Goal: Task Accomplishment & Management: Use online tool/utility

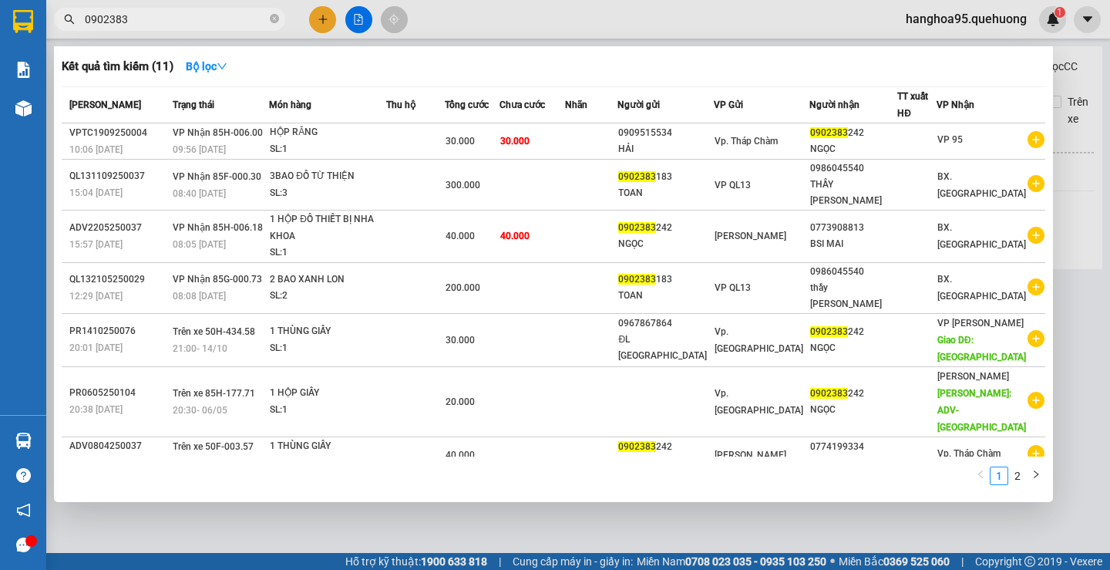
click at [174, 18] on input "0902383" at bounding box center [176, 19] width 182 height 17
type input "0"
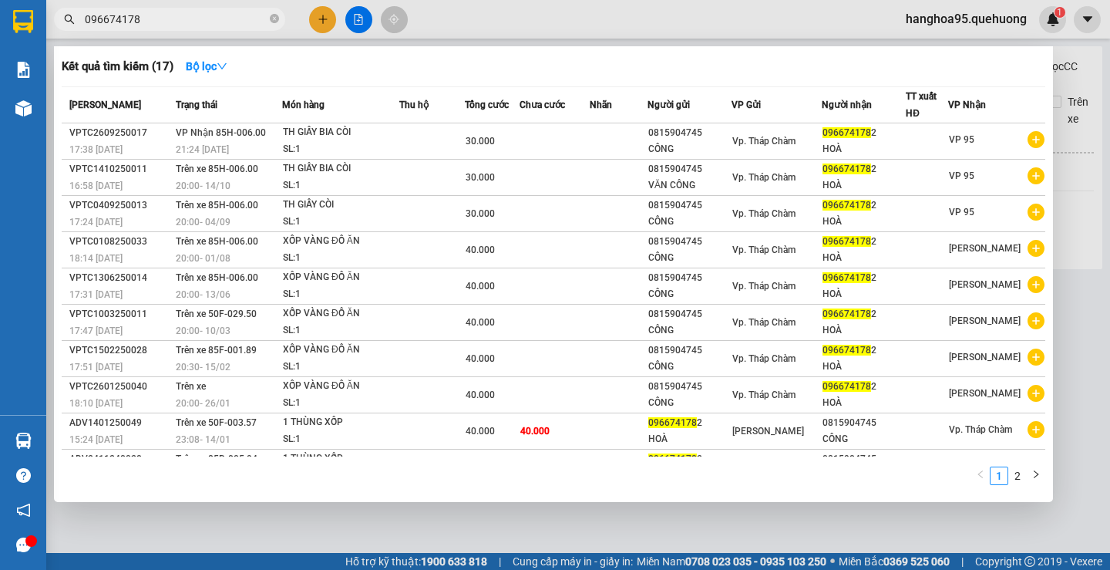
type input "0966741782"
click at [277, 20] on icon "close-circle" at bounding box center [274, 18] width 9 height 9
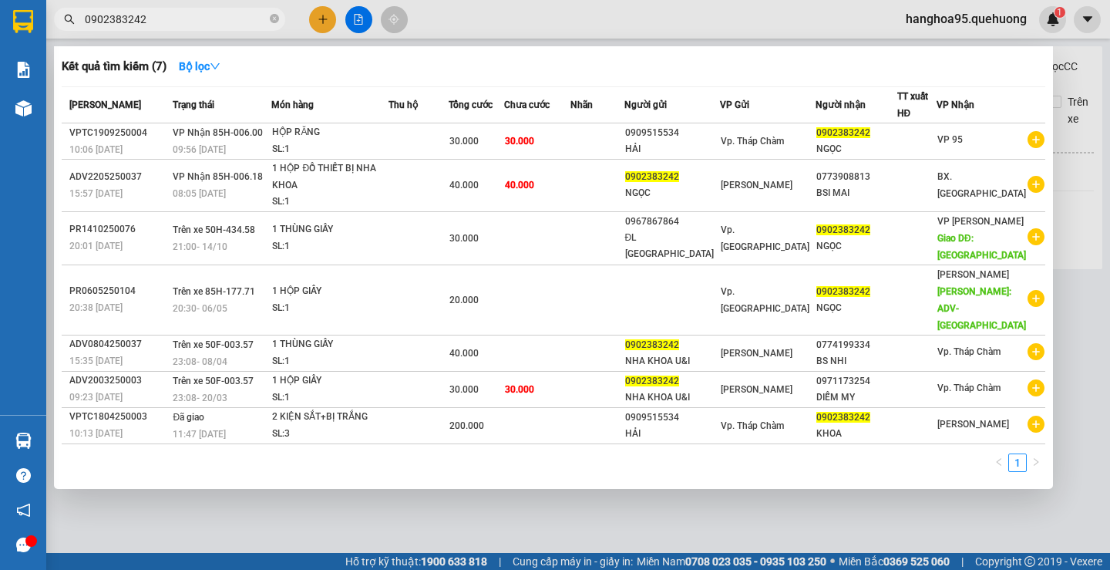
type input "0902383242"
click at [927, 569] on html "Kết quả tìm kiếm ( 7 ) Bộ lọc Mã ĐH Trạng thái Món hàng Thu hộ Tổng cước Chưa c…" at bounding box center [555, 285] width 1110 height 570
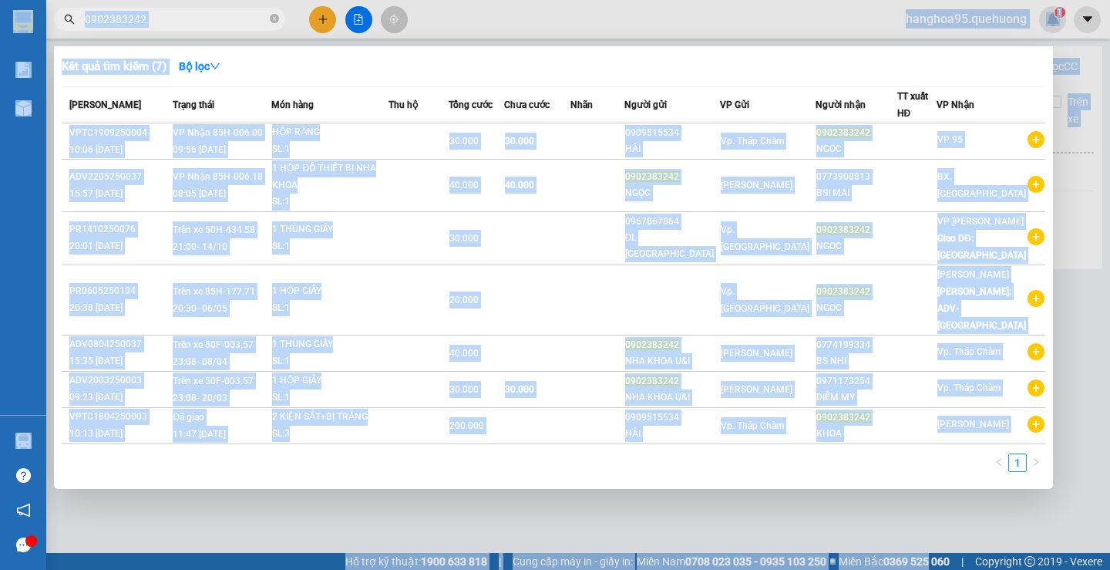
click at [1110, 210] on div at bounding box center [555, 285] width 1110 height 570
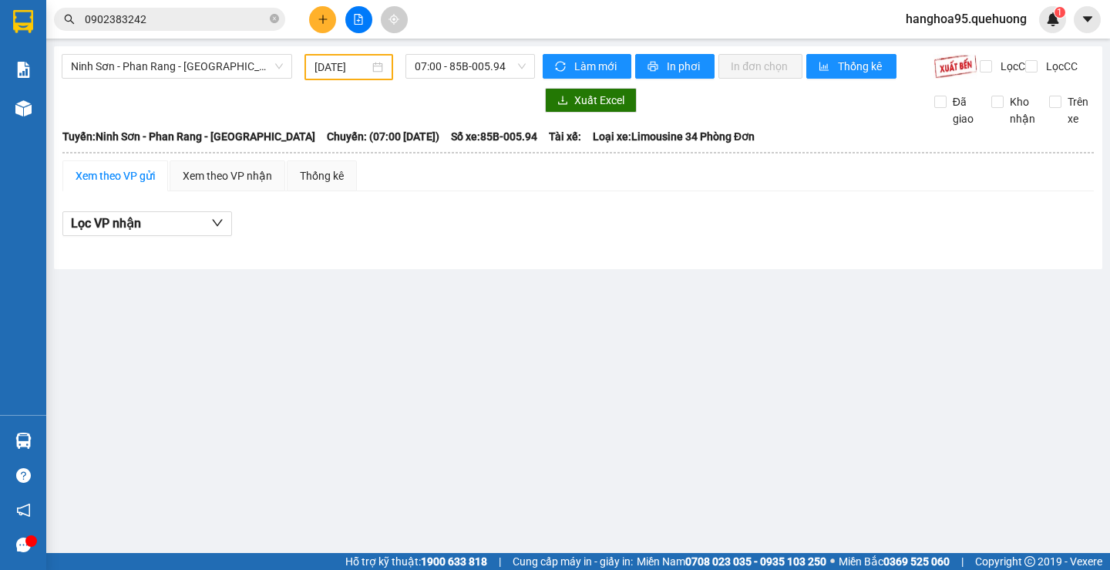
drag, startPoint x: 1102, startPoint y: 218, endPoint x: 1087, endPoint y: 220, distance: 14.7
click at [1094, 219] on main "Ninh Sơn - Phan Rang - Miền Tây 11/10/2025 07:00 - 85B-005.94 Làm mới In phơi I…" at bounding box center [555, 276] width 1110 height 553
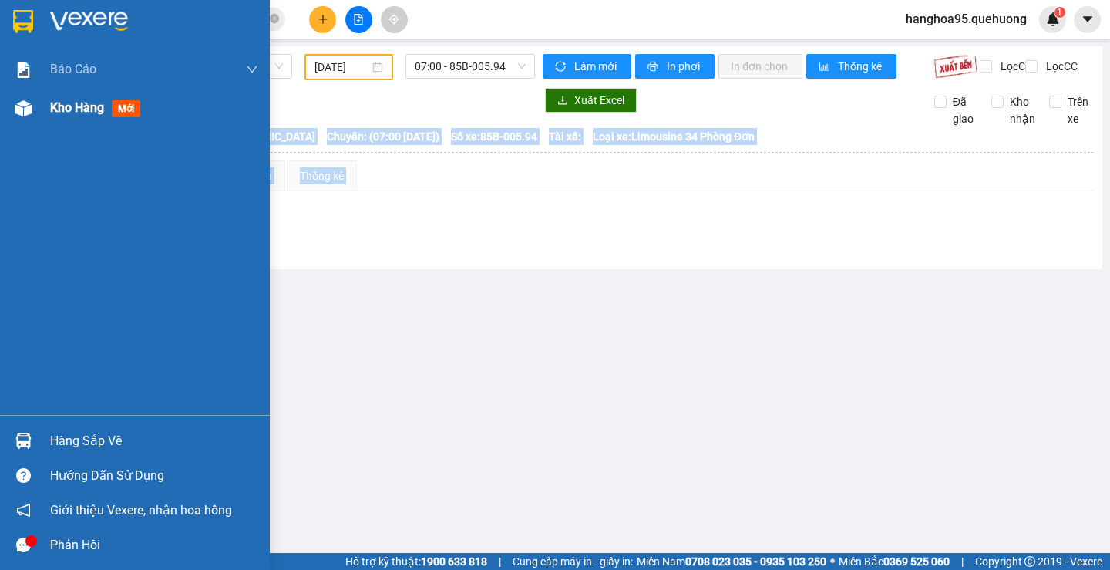
click at [67, 113] on span "Kho hàng" at bounding box center [77, 107] width 54 height 15
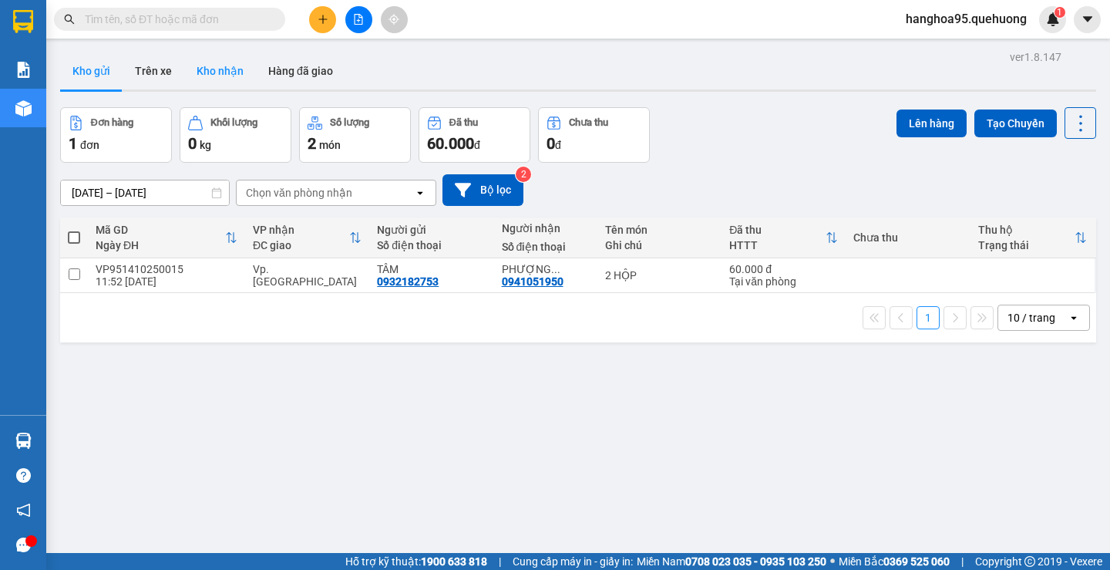
click at [202, 72] on button "Kho nhận" at bounding box center [220, 70] width 72 height 37
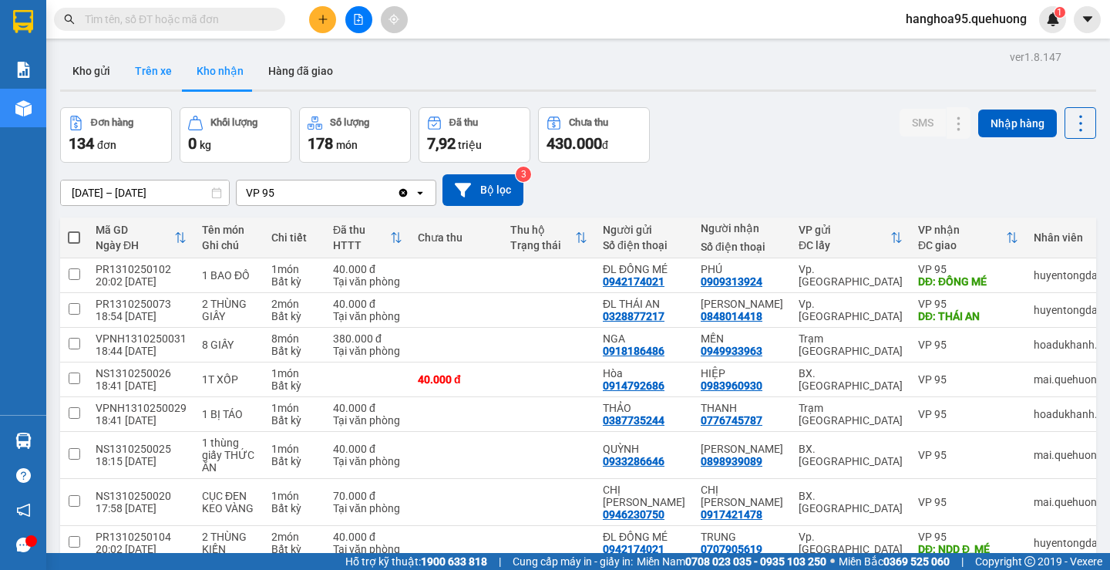
click at [158, 79] on button "Trên xe" at bounding box center [154, 70] width 62 height 37
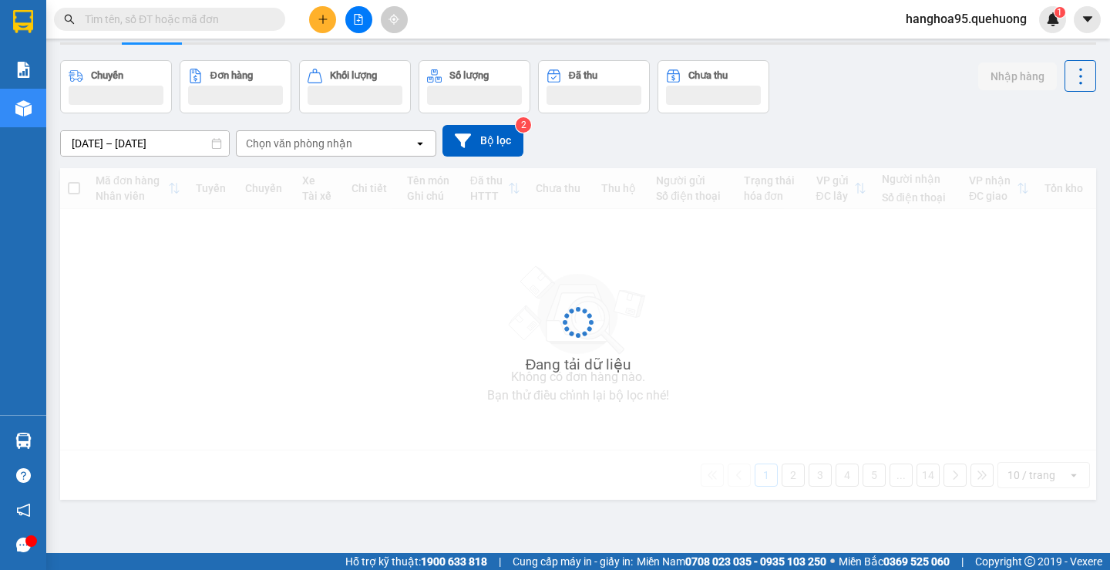
scroll to position [71, 0]
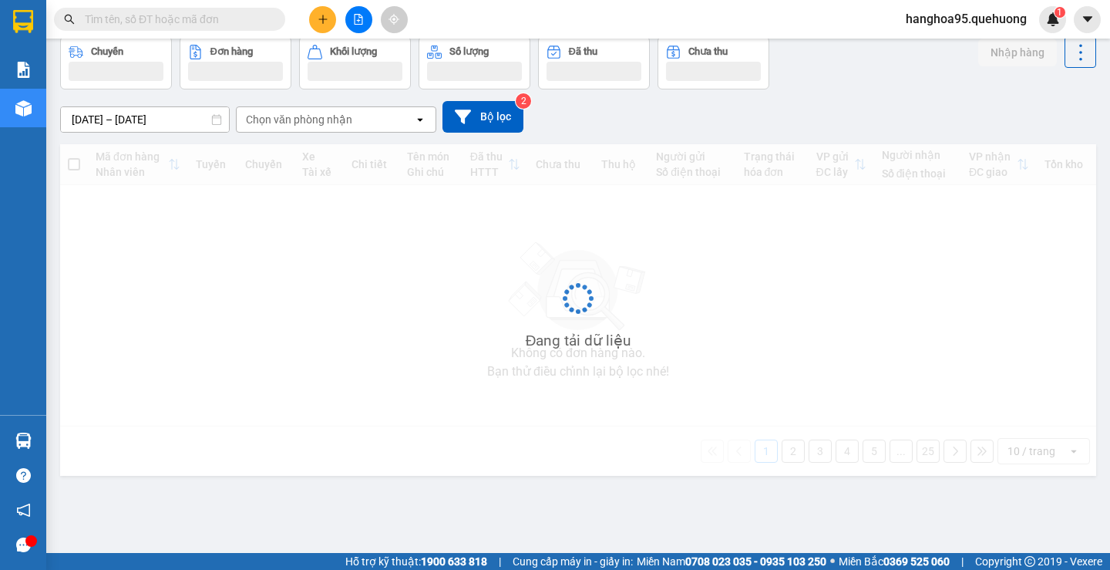
click at [369, 116] on div "Chọn văn phòng nhận" at bounding box center [325, 119] width 177 height 25
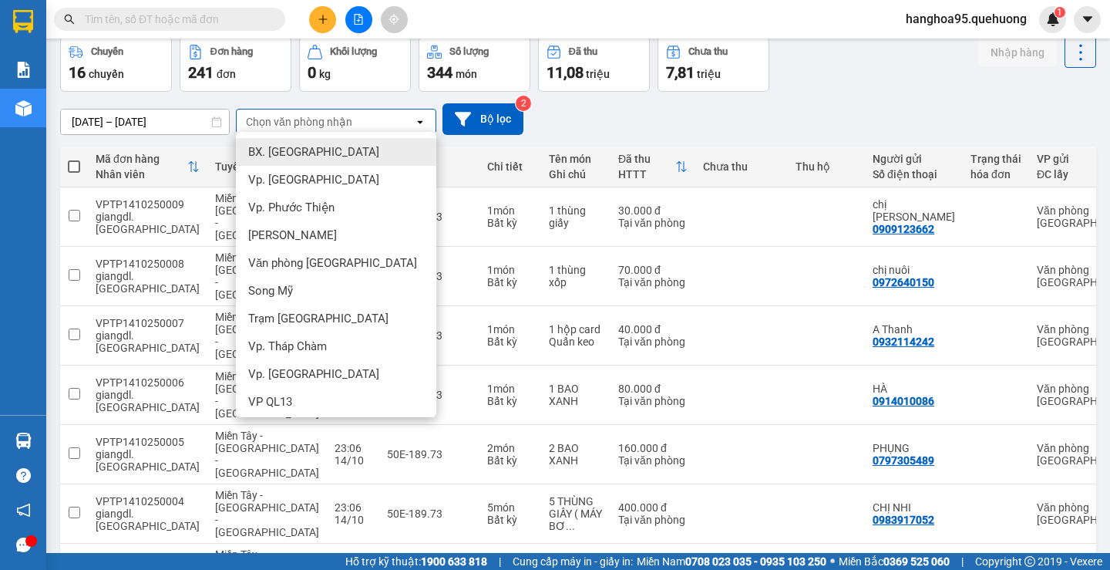
click at [148, 122] on input "[DATE] – [DATE]" at bounding box center [145, 122] width 168 height 25
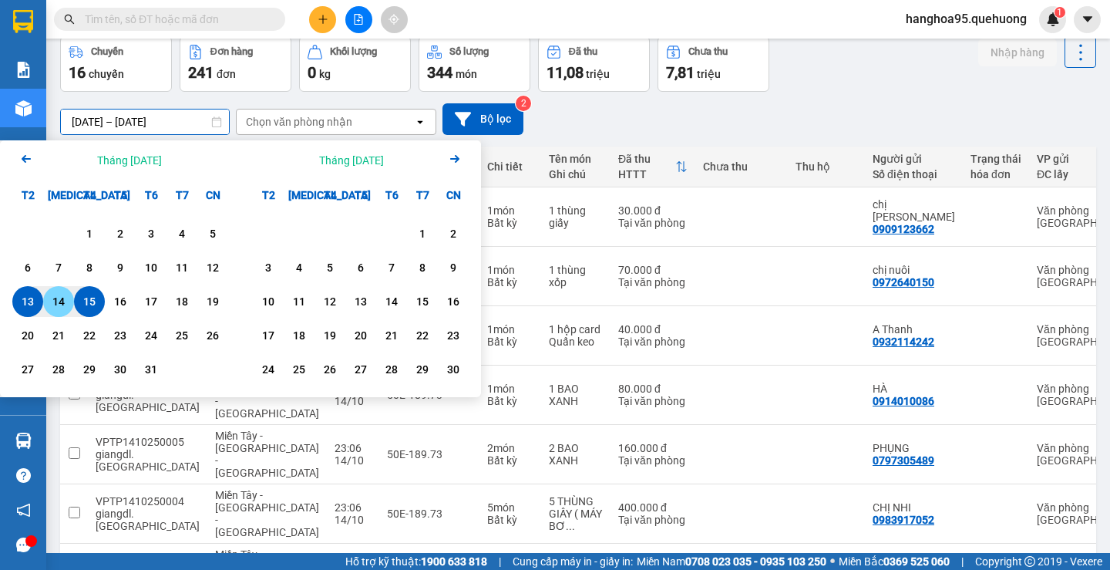
click at [62, 304] on div "14" at bounding box center [59, 301] width 22 height 19
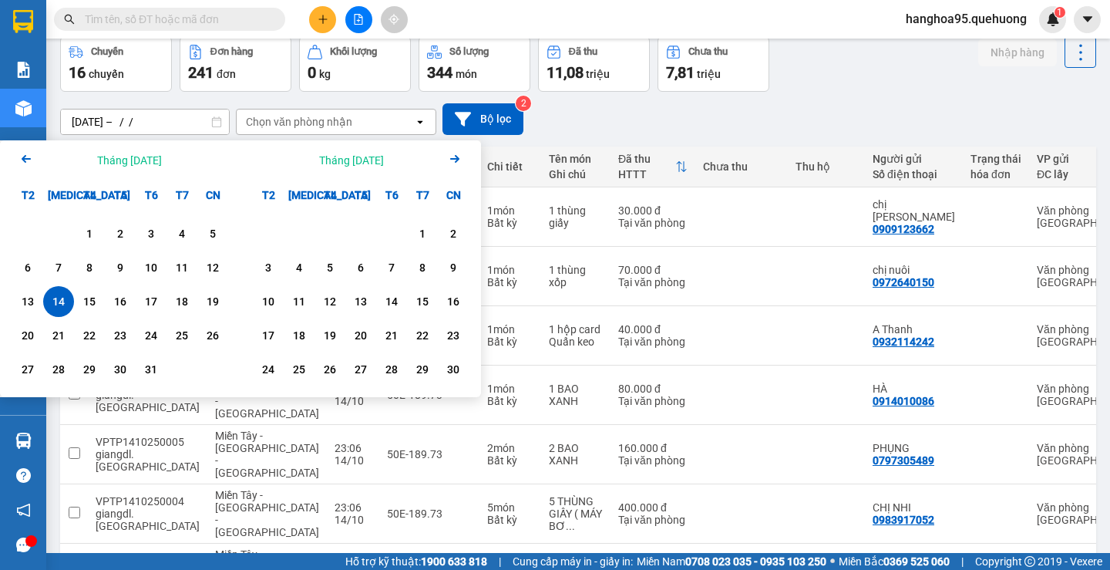
click at [60, 304] on div "14" at bounding box center [59, 301] width 22 height 19
type input "[DATE] – [DATE]"
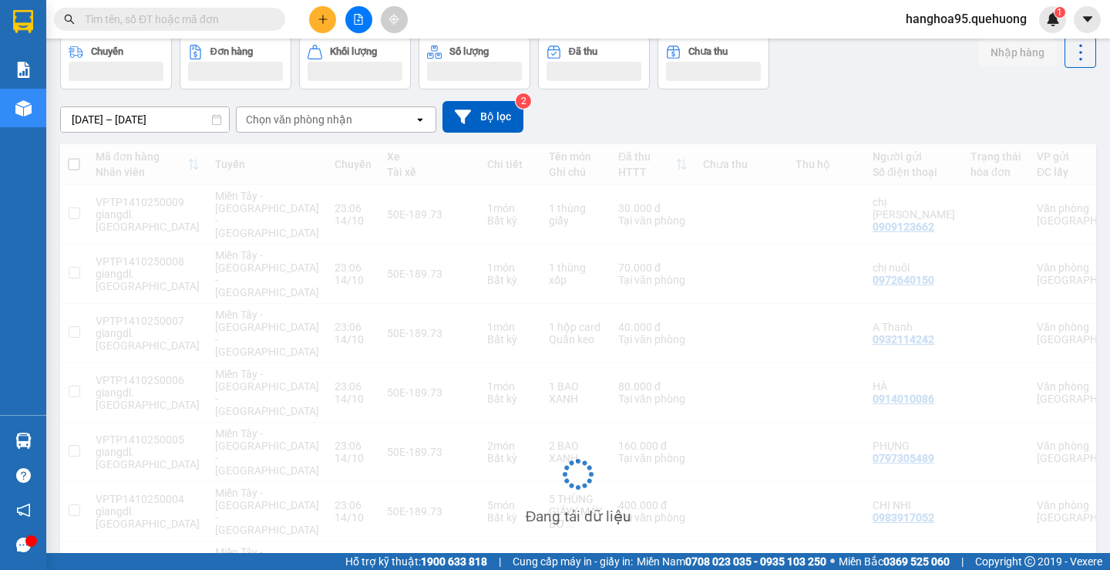
click at [352, 108] on div "Chọn văn phòng nhận" at bounding box center [325, 119] width 177 height 25
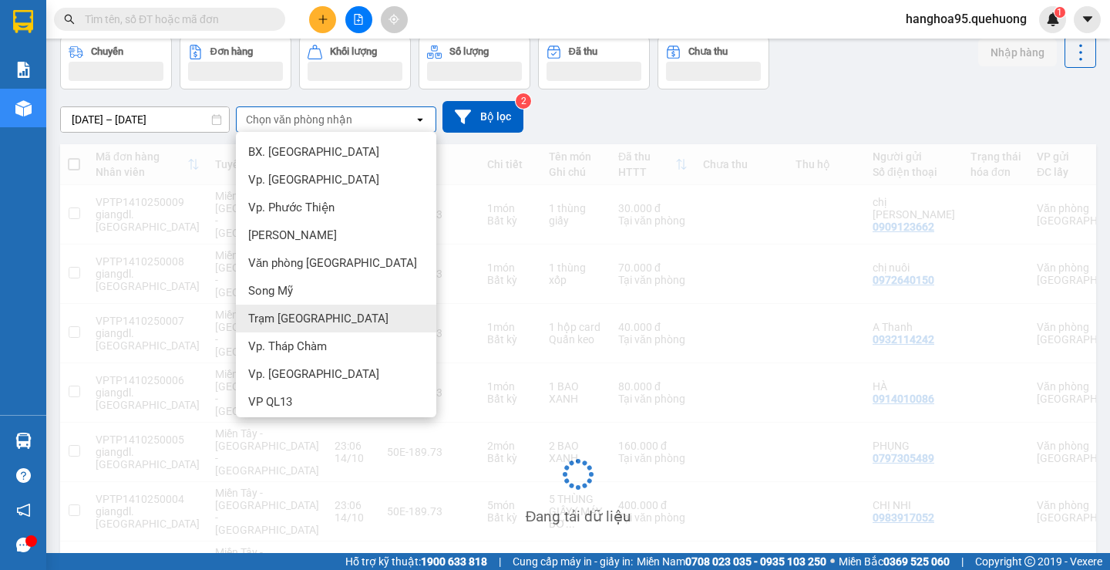
scroll to position [88, 0]
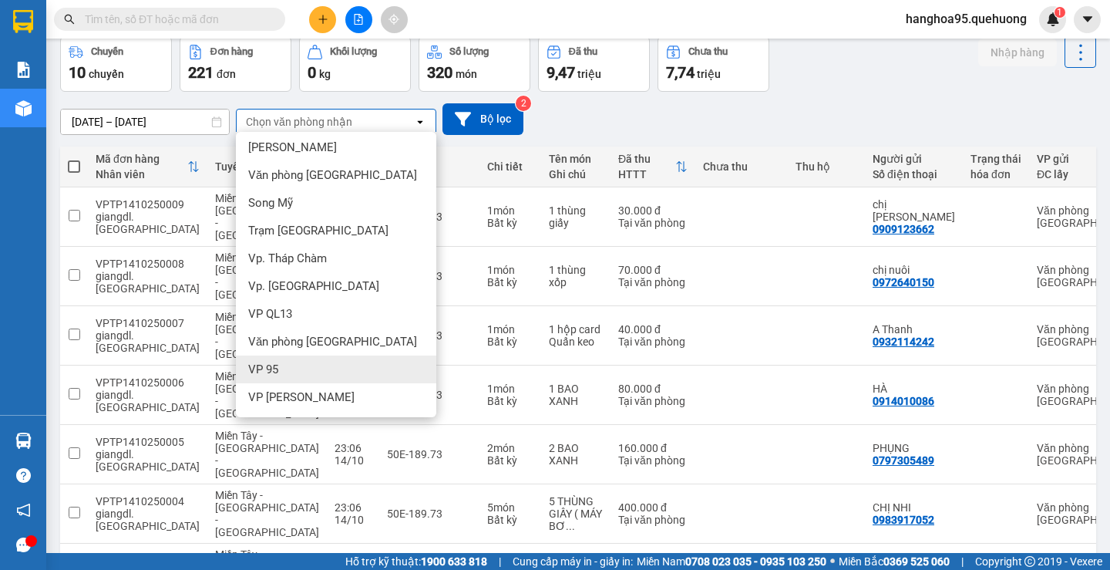
click at [267, 369] on span "VP 95" at bounding box center [263, 369] width 30 height 15
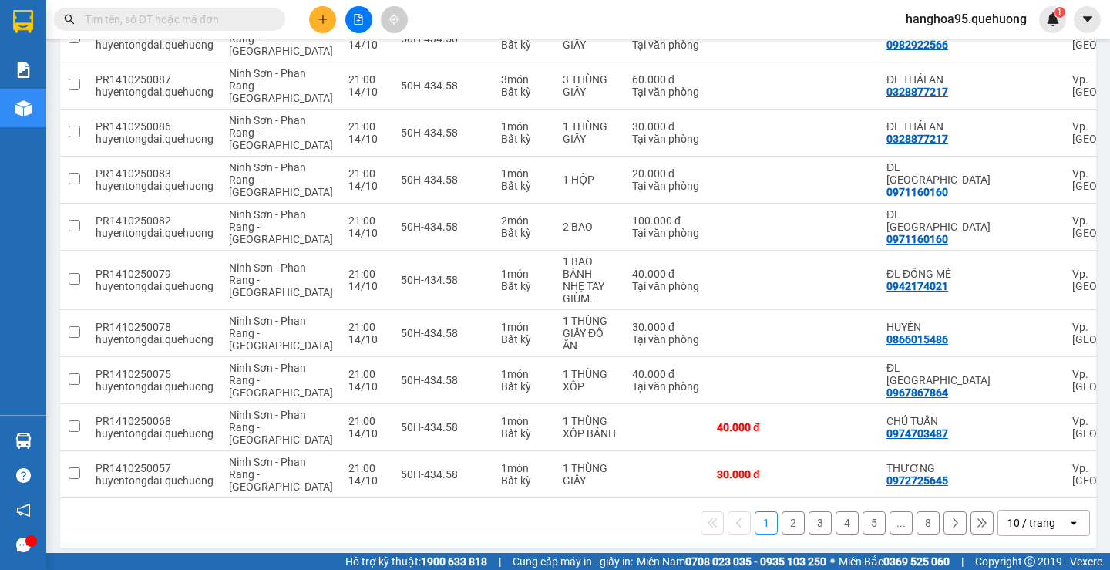
scroll to position [245, 0]
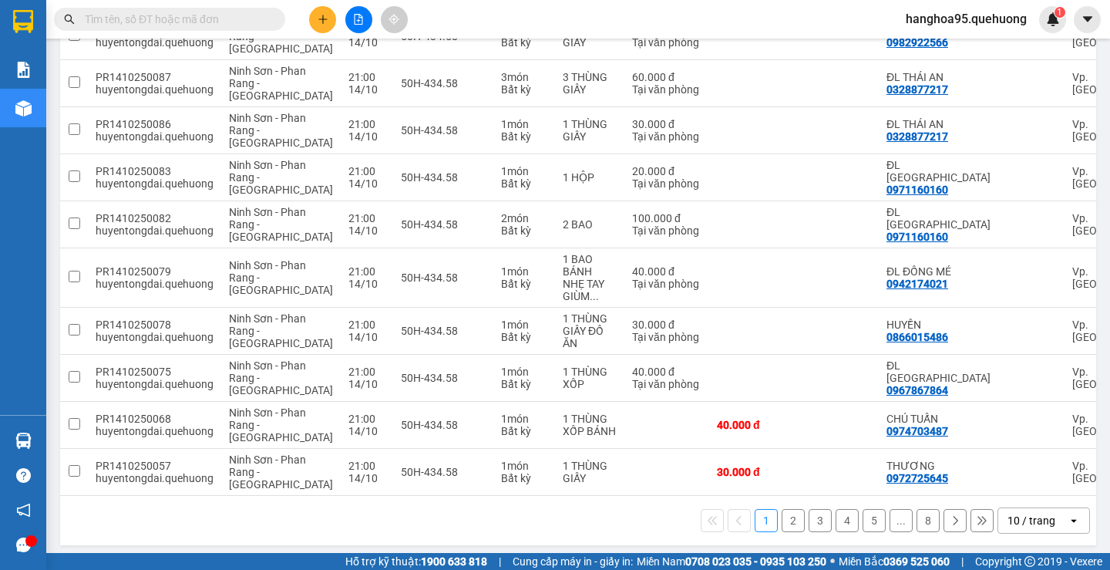
click at [1031, 519] on div "10 / trang" at bounding box center [1032, 520] width 48 height 15
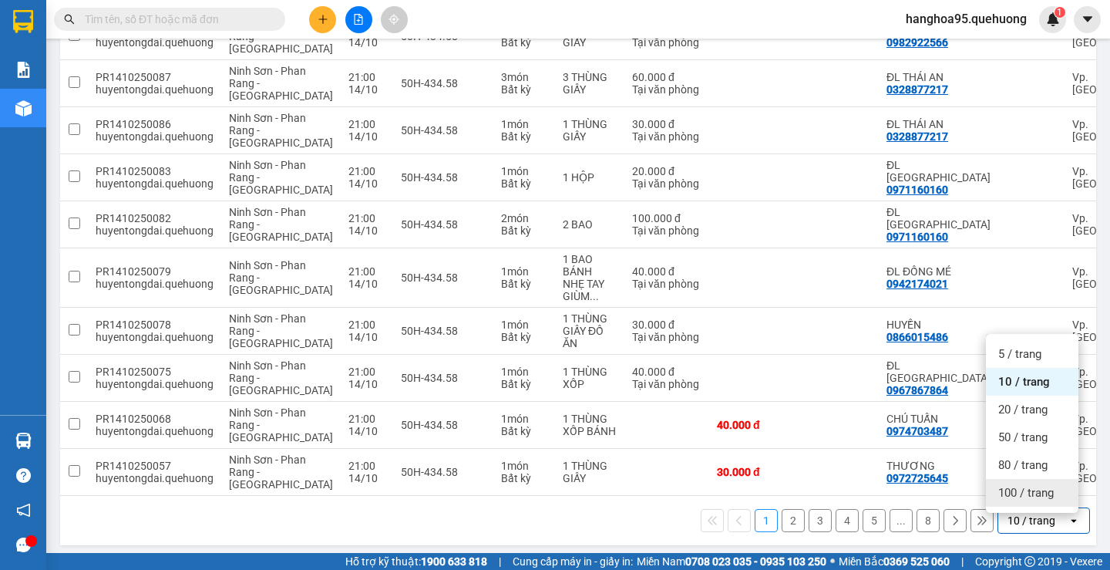
click at [1024, 525] on div "10 / trang" at bounding box center [1032, 520] width 48 height 15
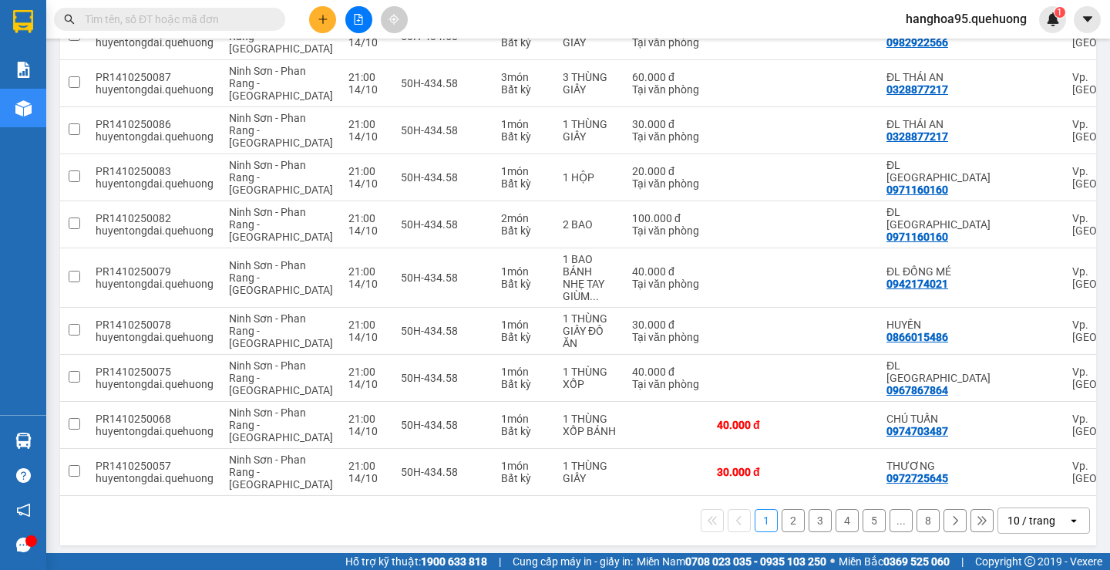
click at [1030, 521] on div "10 / trang" at bounding box center [1032, 520] width 48 height 15
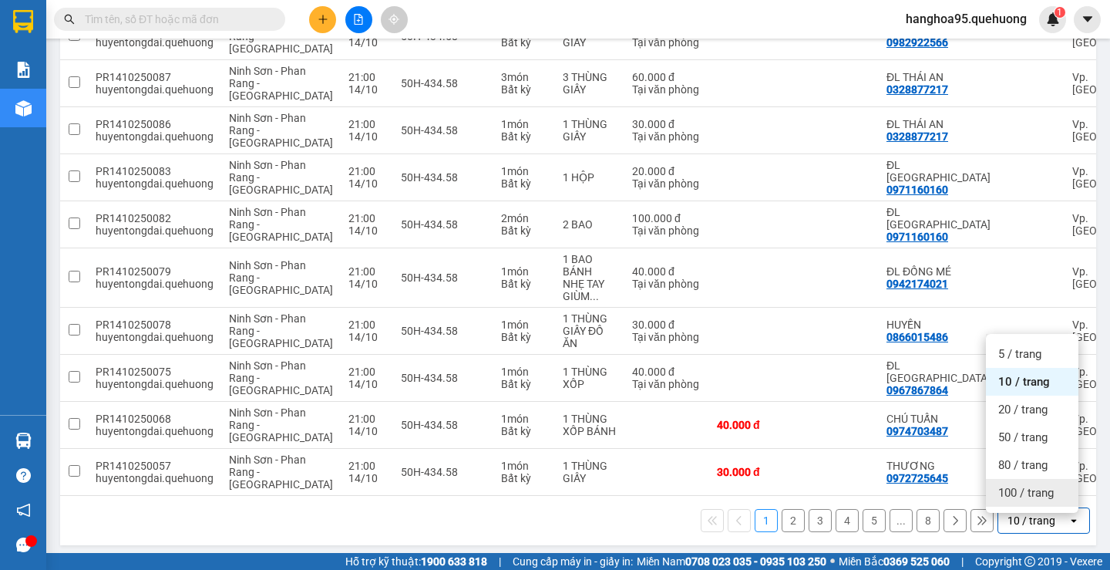
click at [1034, 490] on span "100 / trang" at bounding box center [1027, 492] width 56 height 15
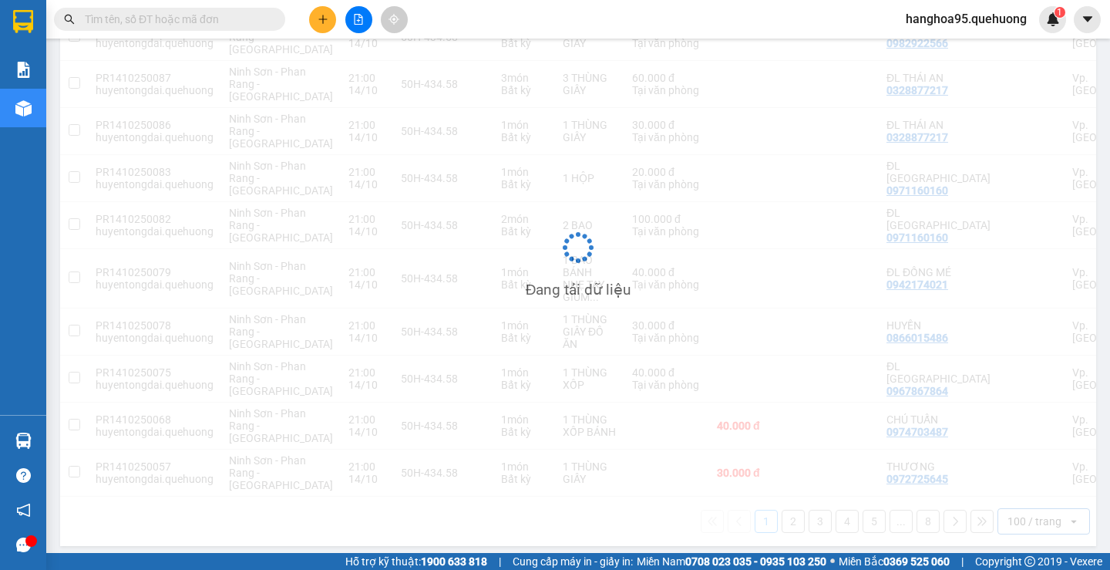
scroll to position [0, 0]
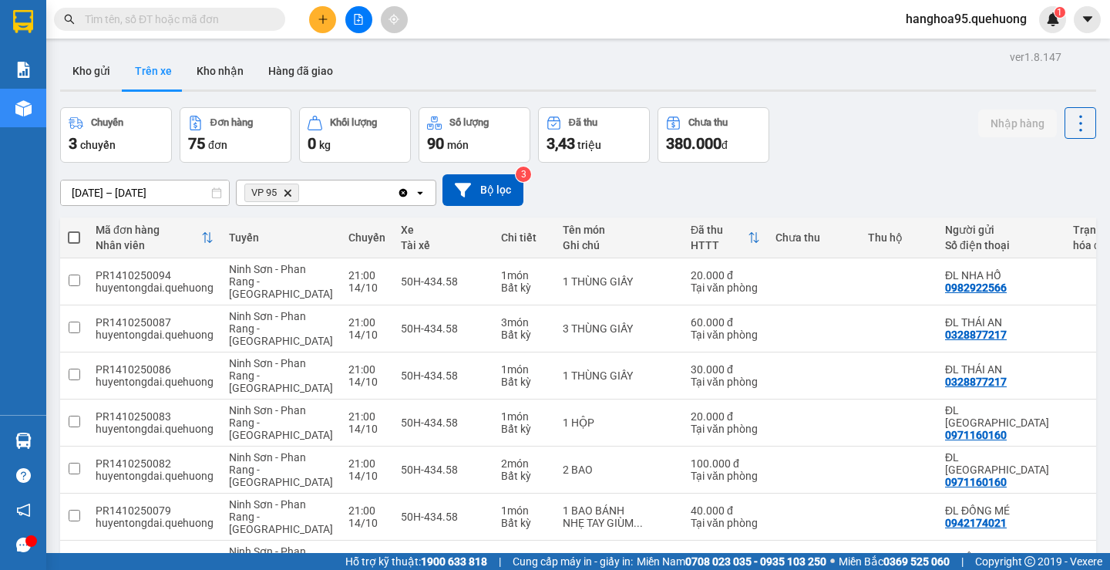
drag, startPoint x: 72, startPoint y: 232, endPoint x: 84, endPoint y: 232, distance: 11.6
click at [72, 232] on span at bounding box center [74, 237] width 12 height 12
click at [74, 230] on input "checkbox" at bounding box center [74, 230] width 0 height 0
checkbox input "true"
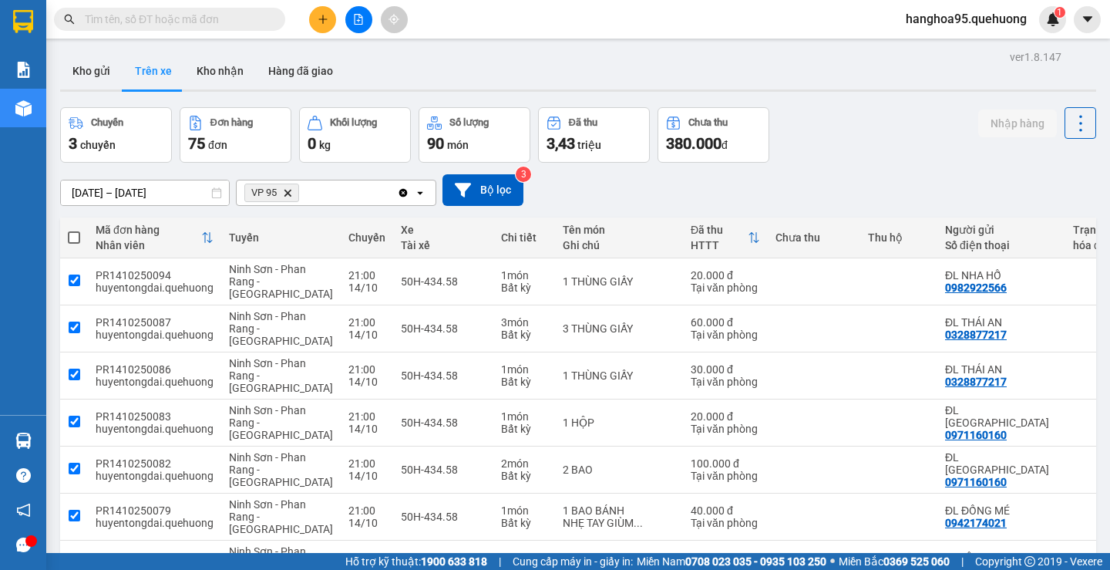
checkbox input "true"
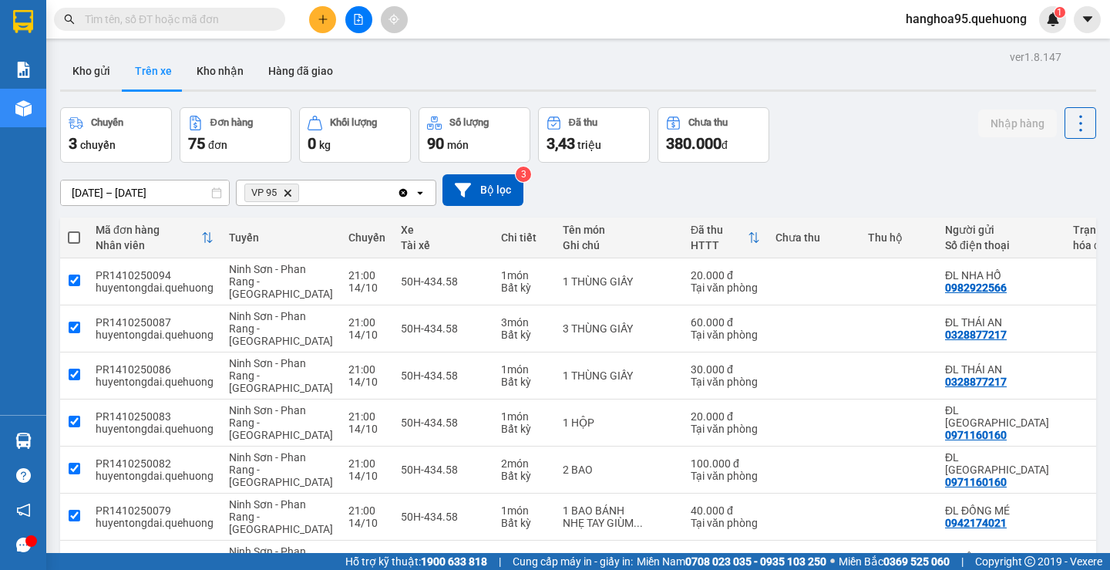
checkbox input "true"
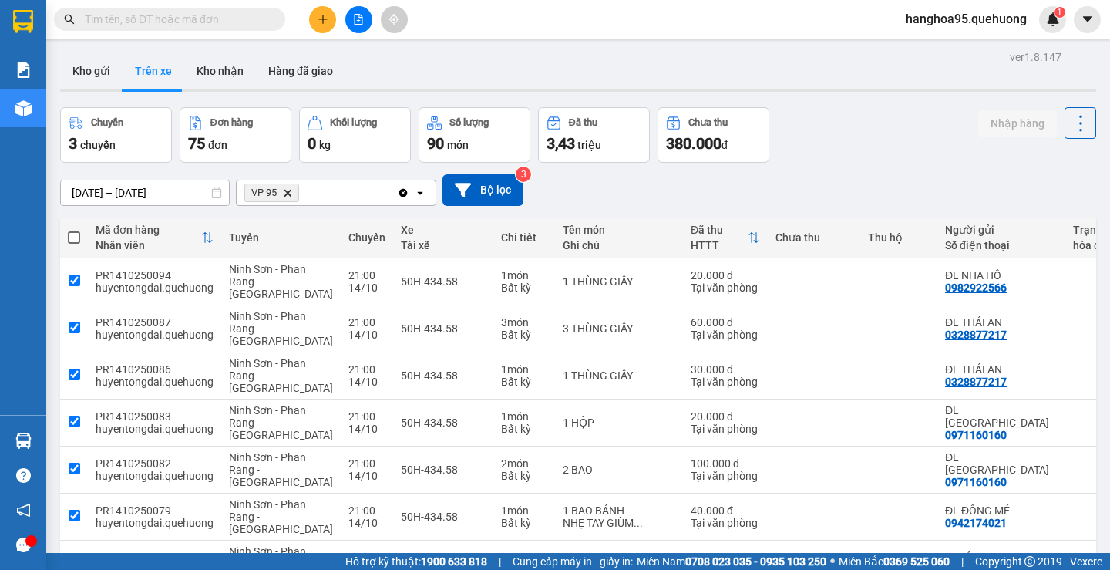
checkbox input "true"
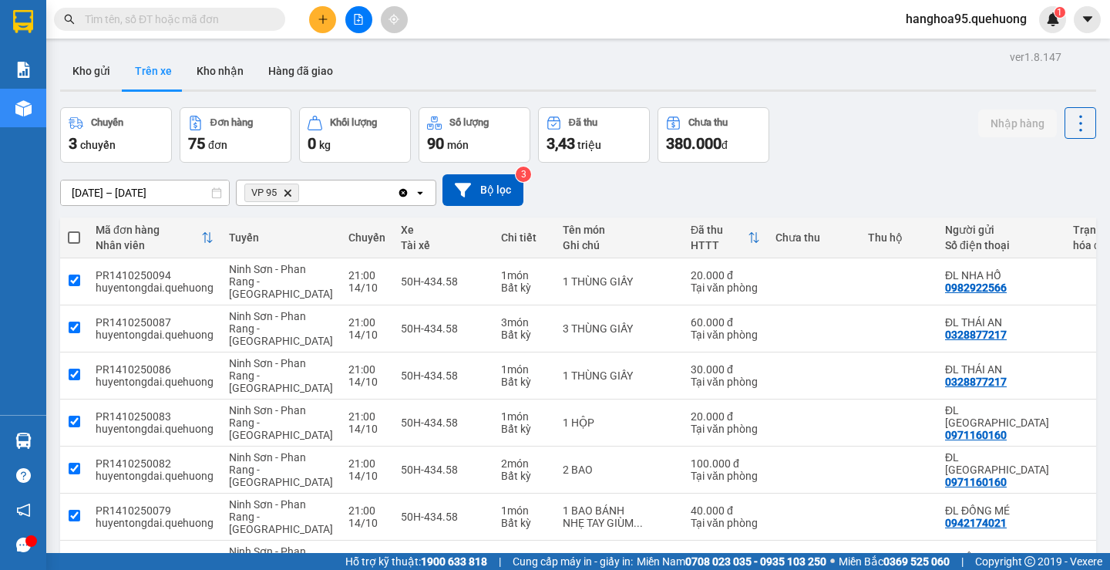
checkbox input "true"
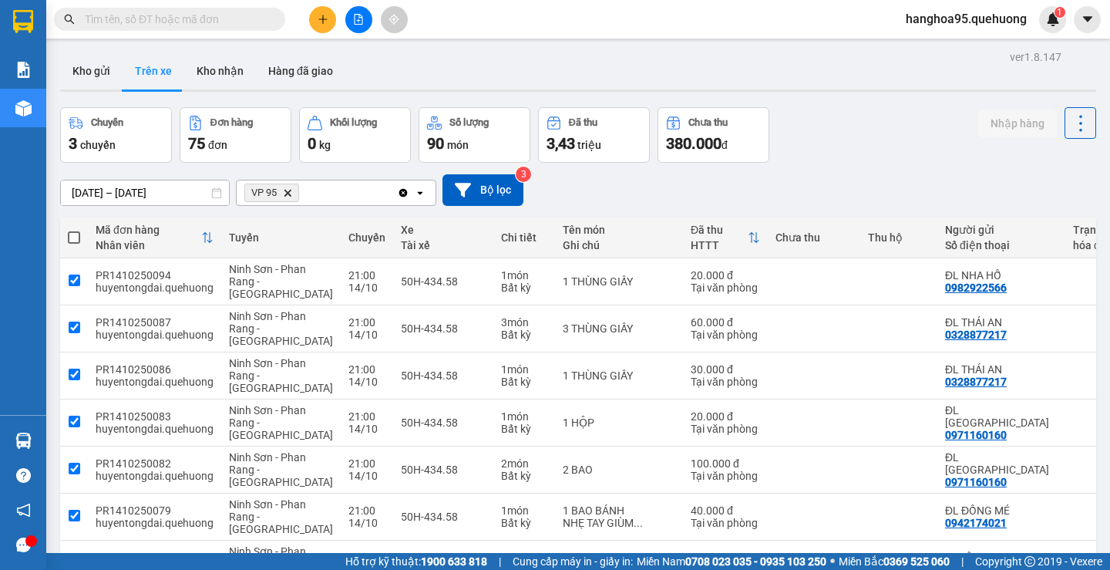
checkbox input "true"
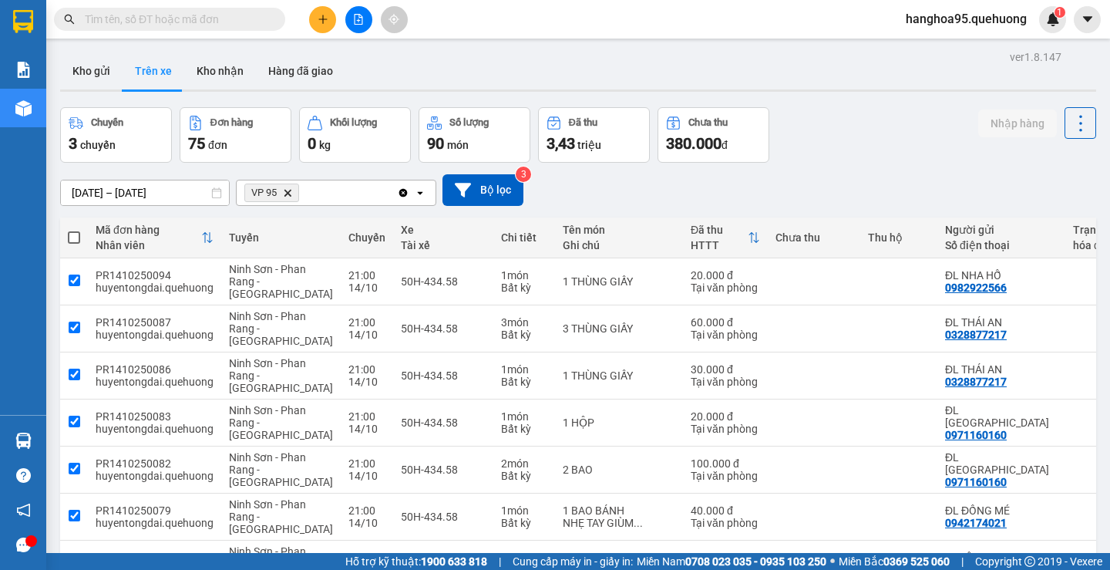
checkbox input "true"
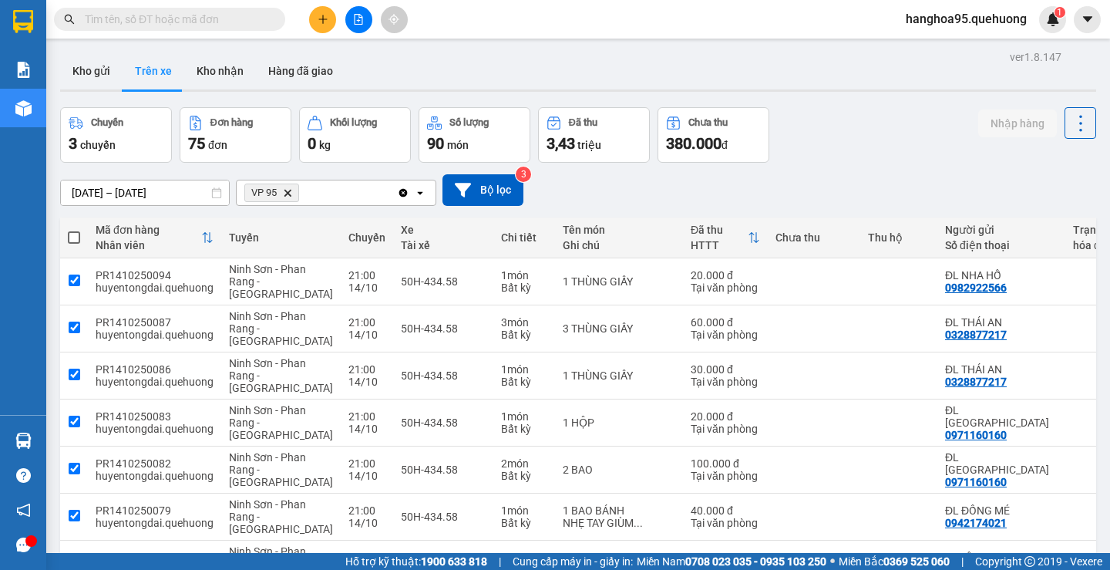
checkbox input "true"
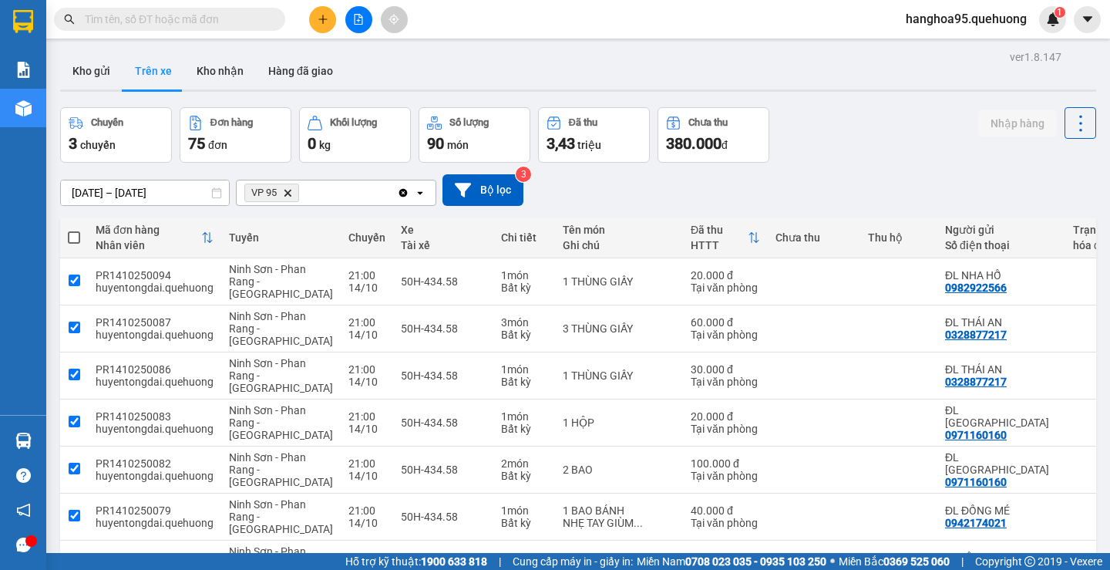
checkbox input "true"
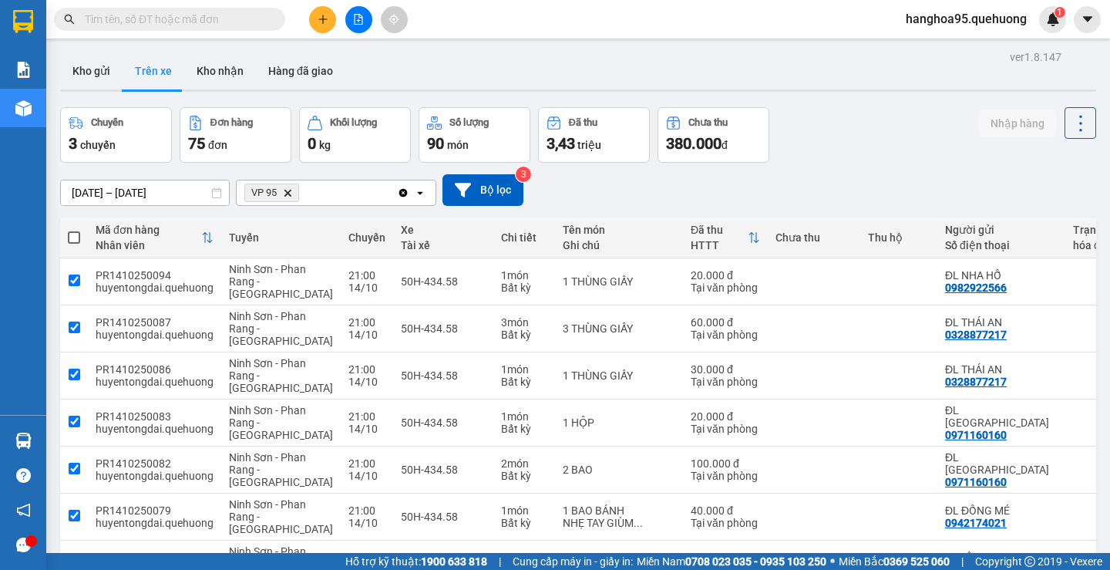
checkbox input "true"
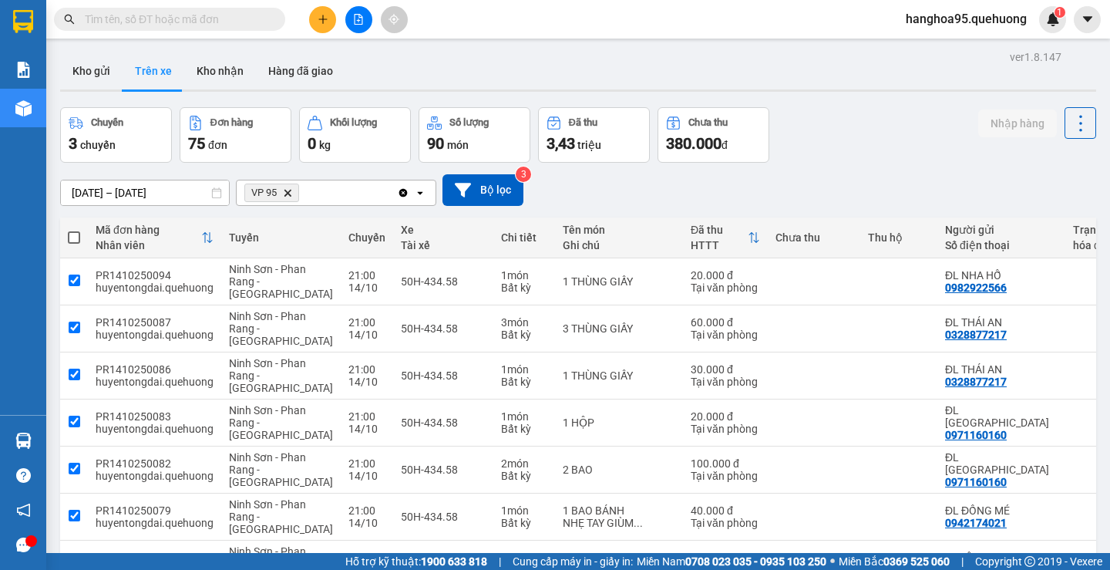
checkbox input "true"
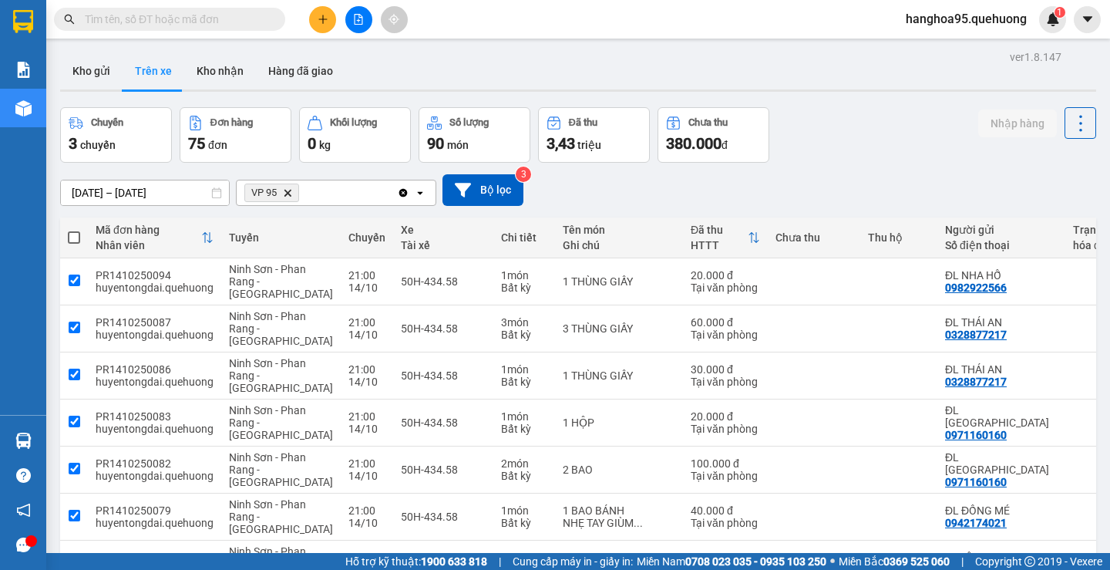
checkbox input "true"
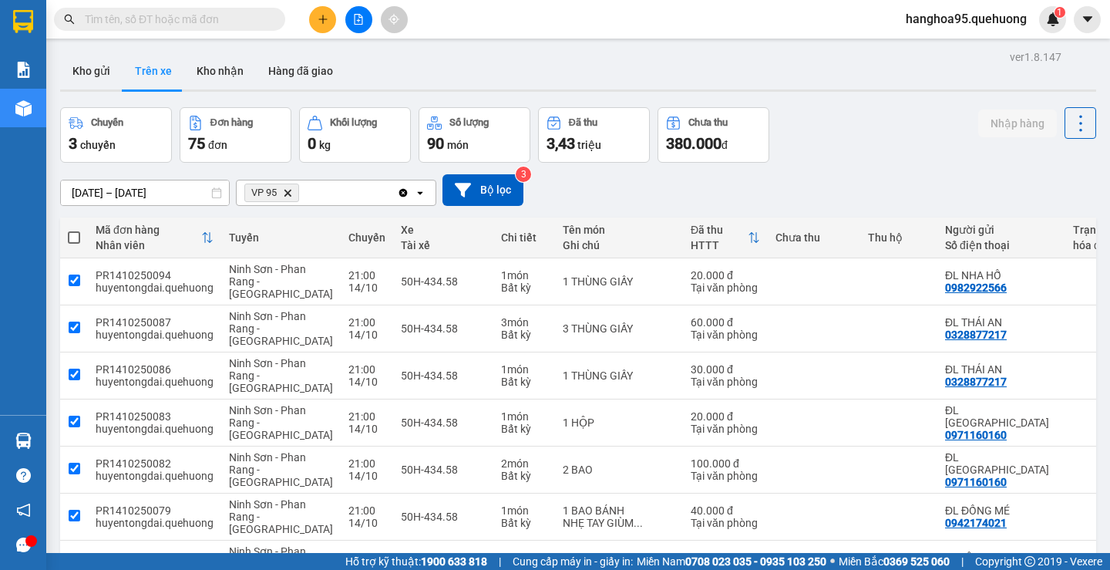
checkbox input "true"
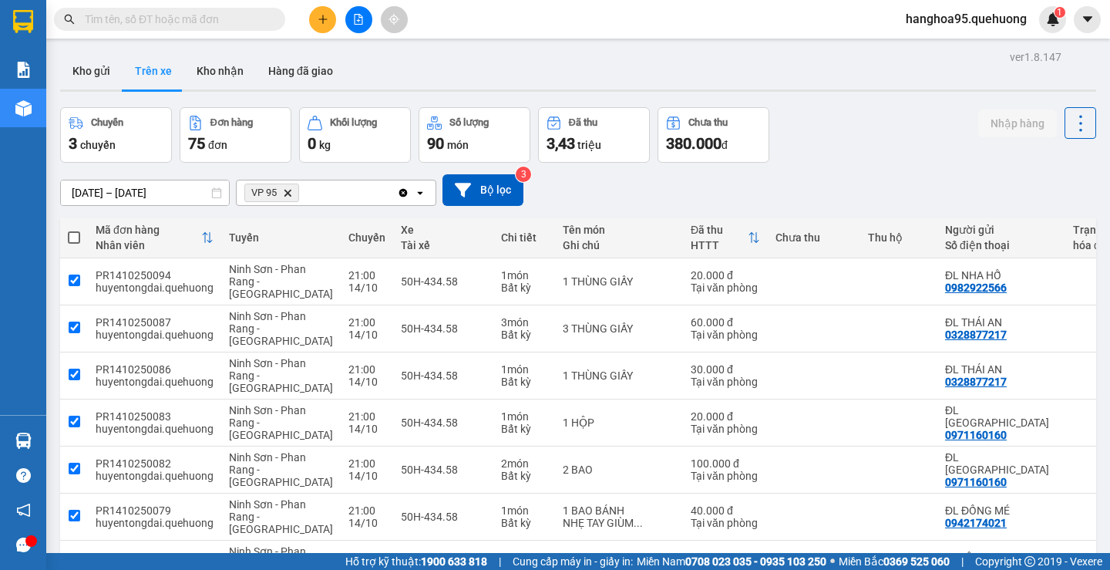
checkbox input "true"
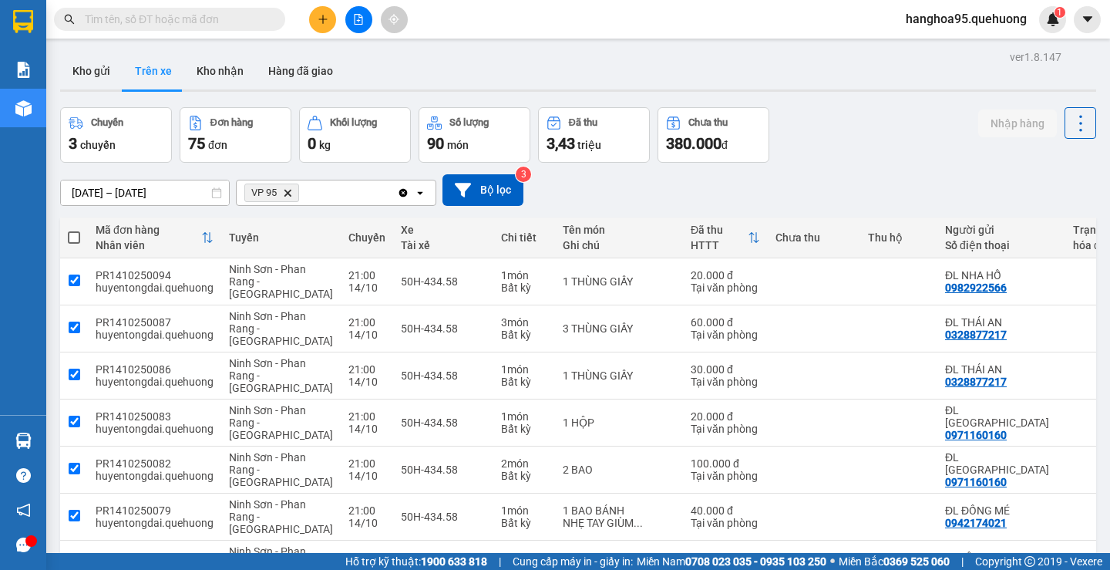
checkbox input "true"
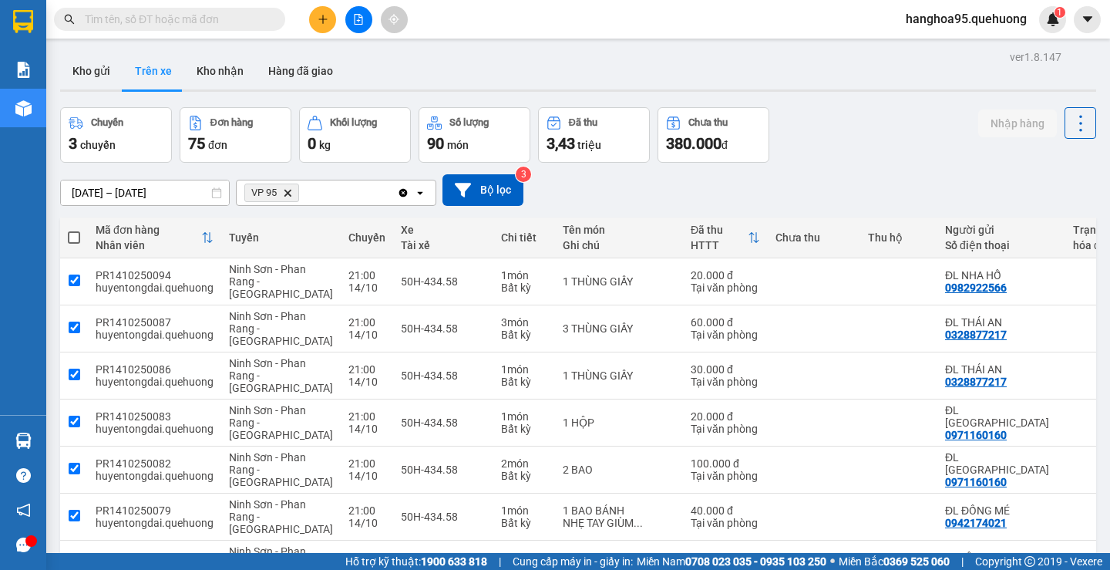
checkbox input "true"
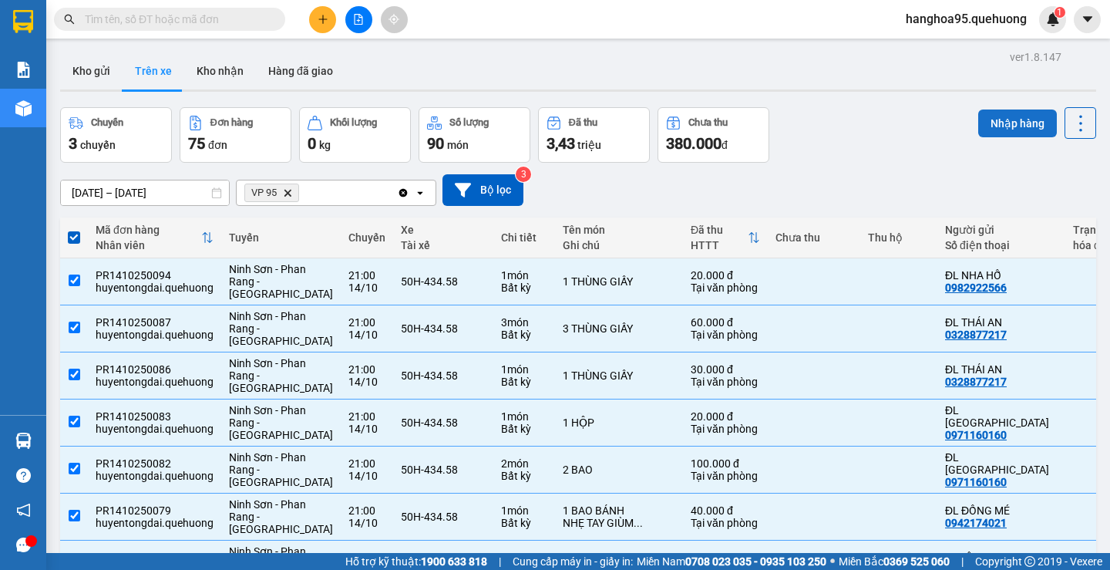
click at [1001, 132] on button "Nhập hàng" at bounding box center [1018, 124] width 79 height 28
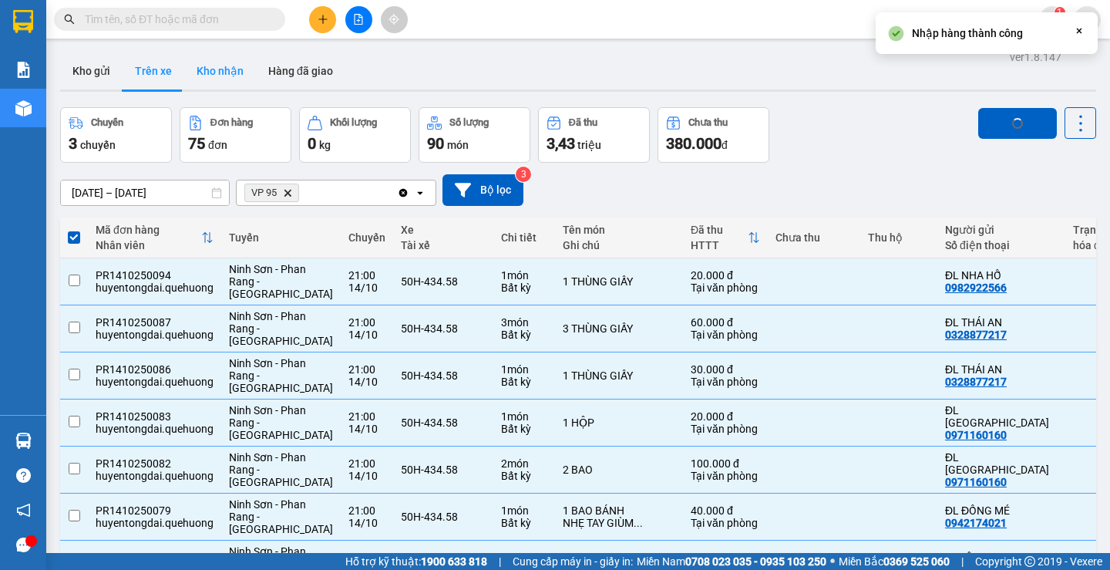
checkbox input "false"
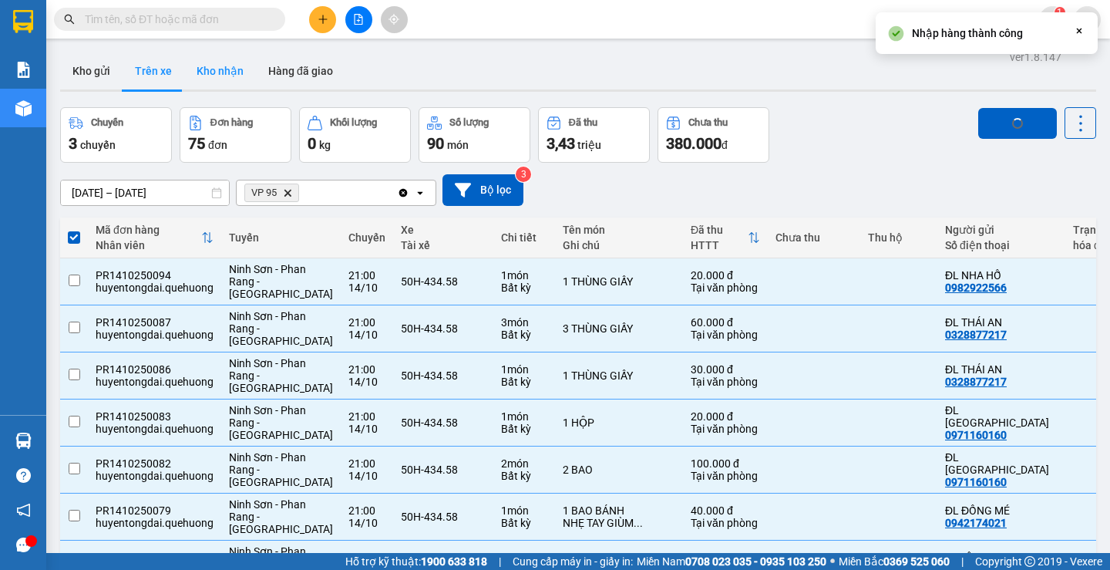
checkbox input "false"
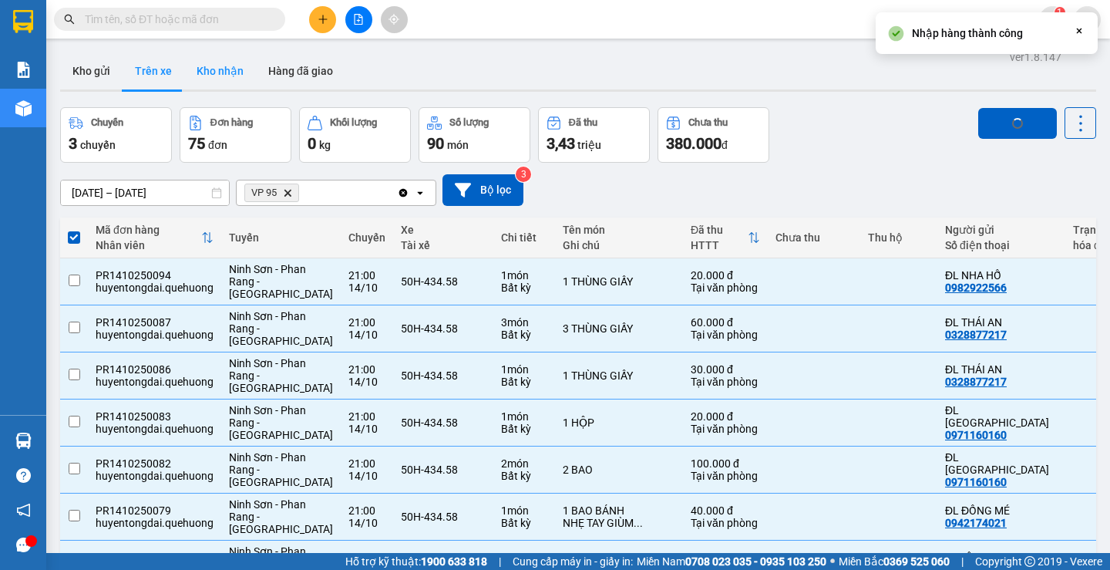
checkbox input "false"
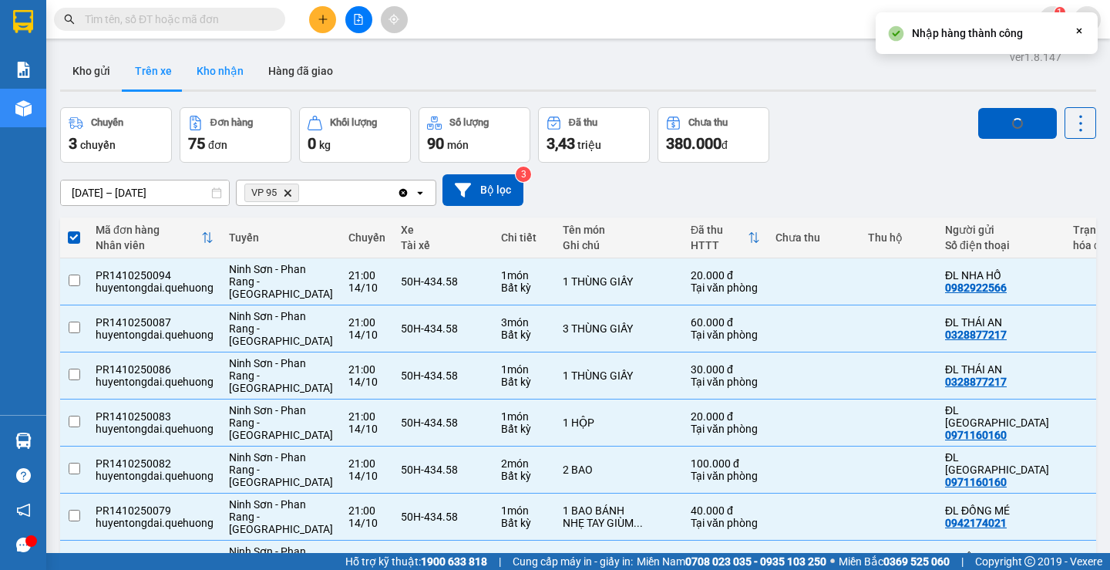
checkbox input "false"
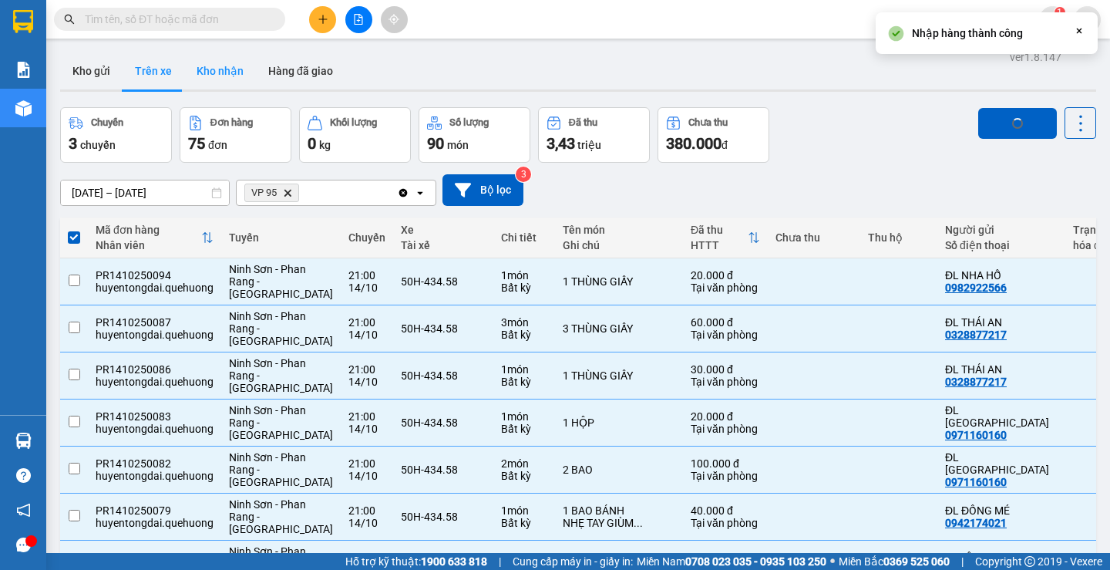
checkbox input "false"
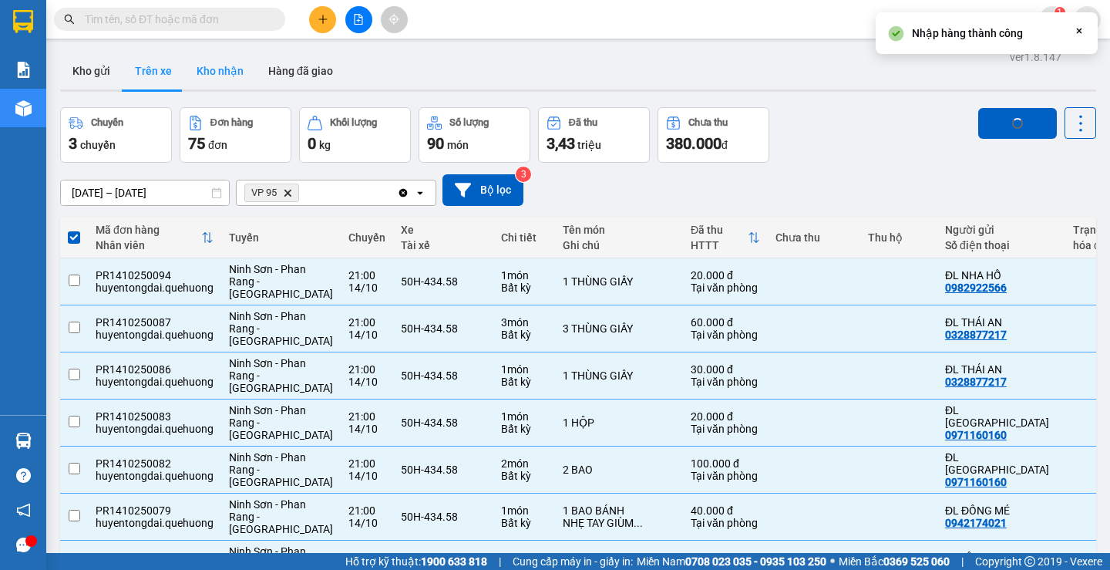
checkbox input "false"
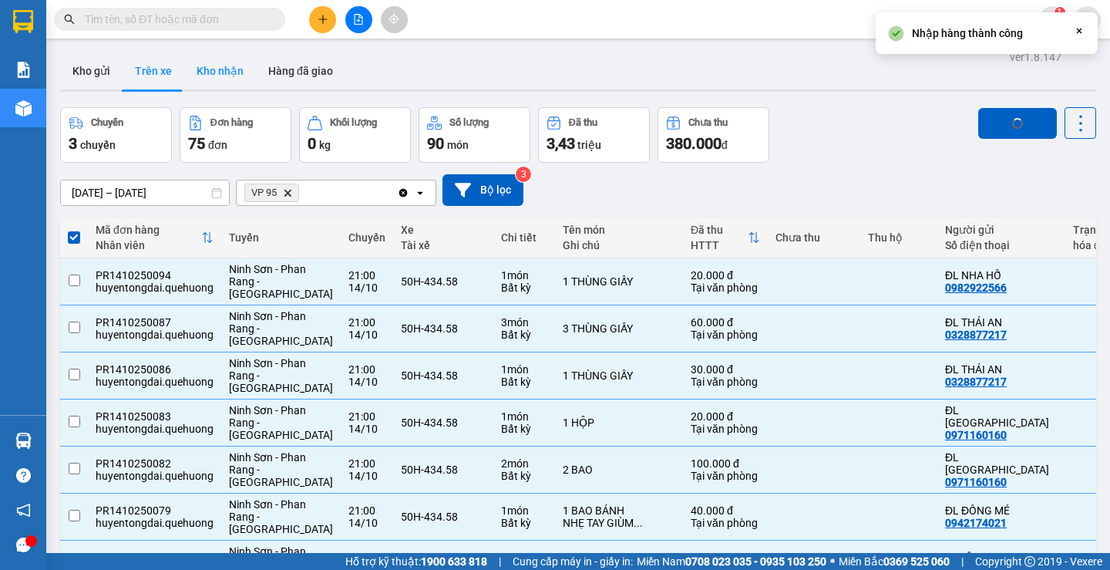
checkbox input "false"
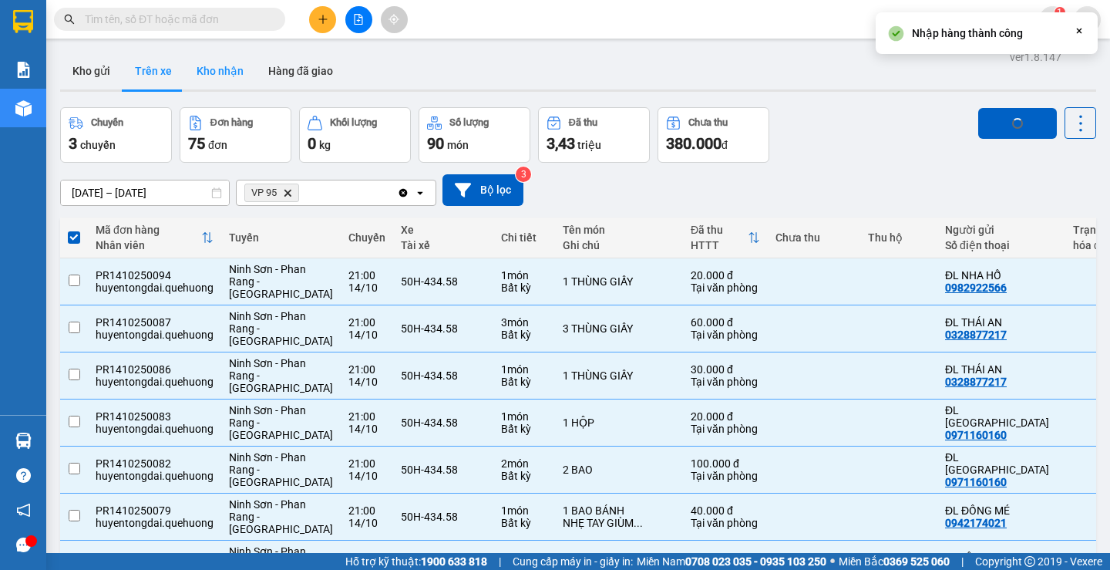
checkbox input "false"
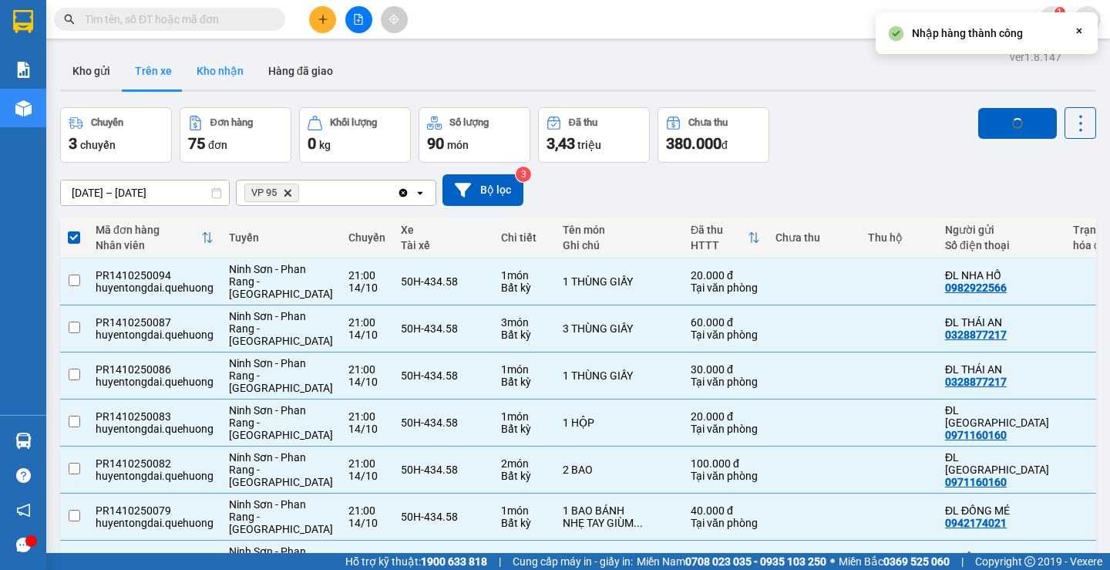
checkbox input "false"
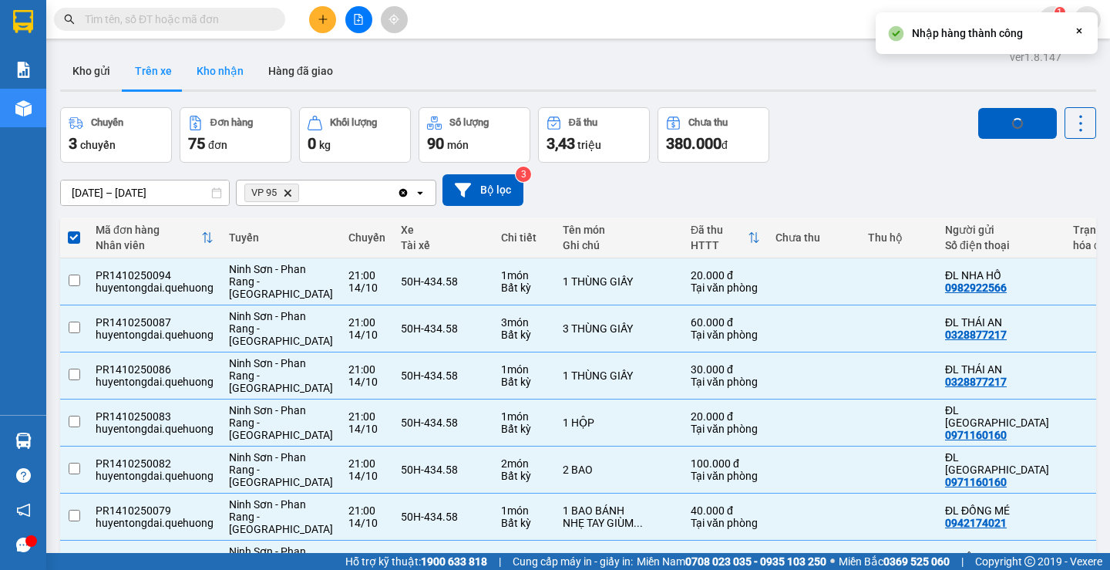
checkbox input "false"
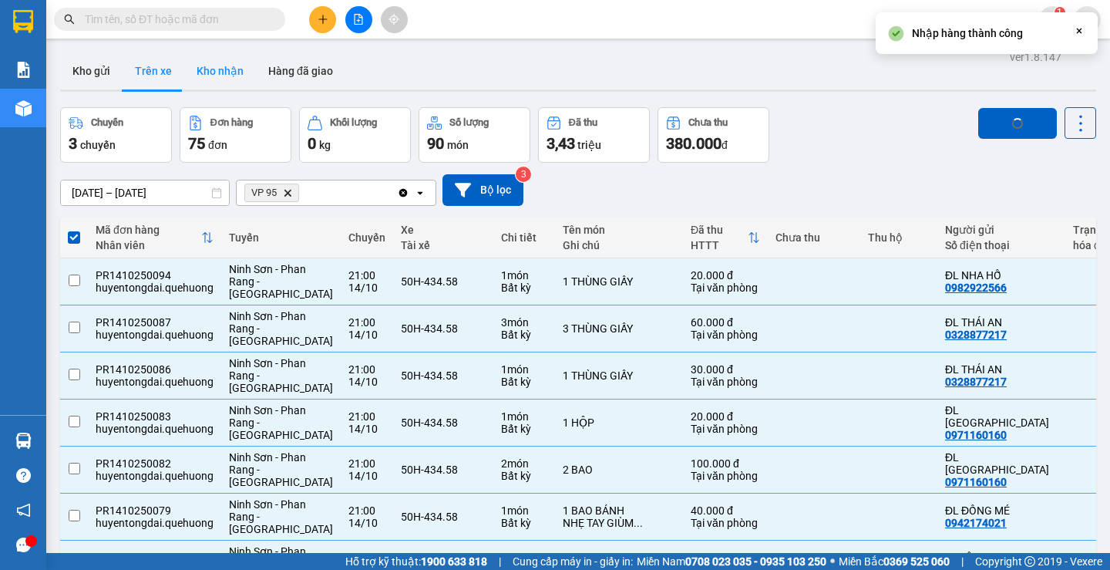
checkbox input "false"
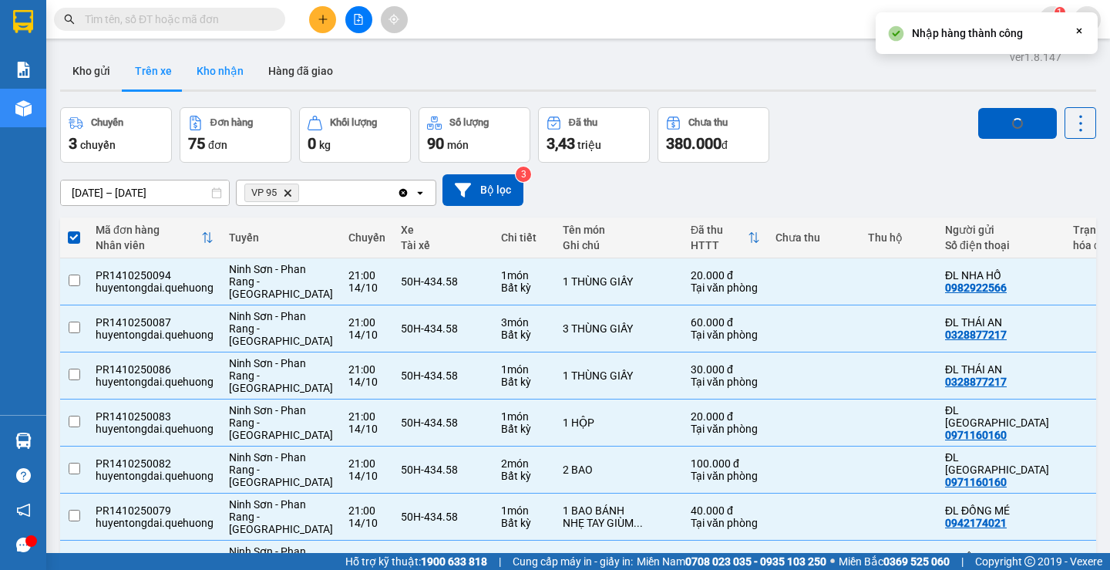
checkbox input "false"
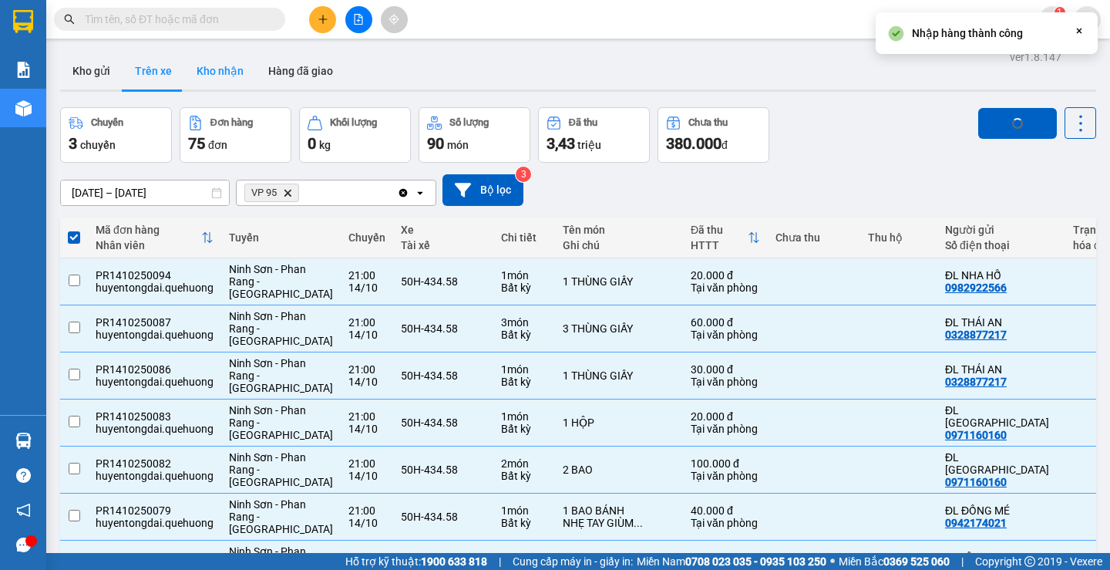
checkbox input "false"
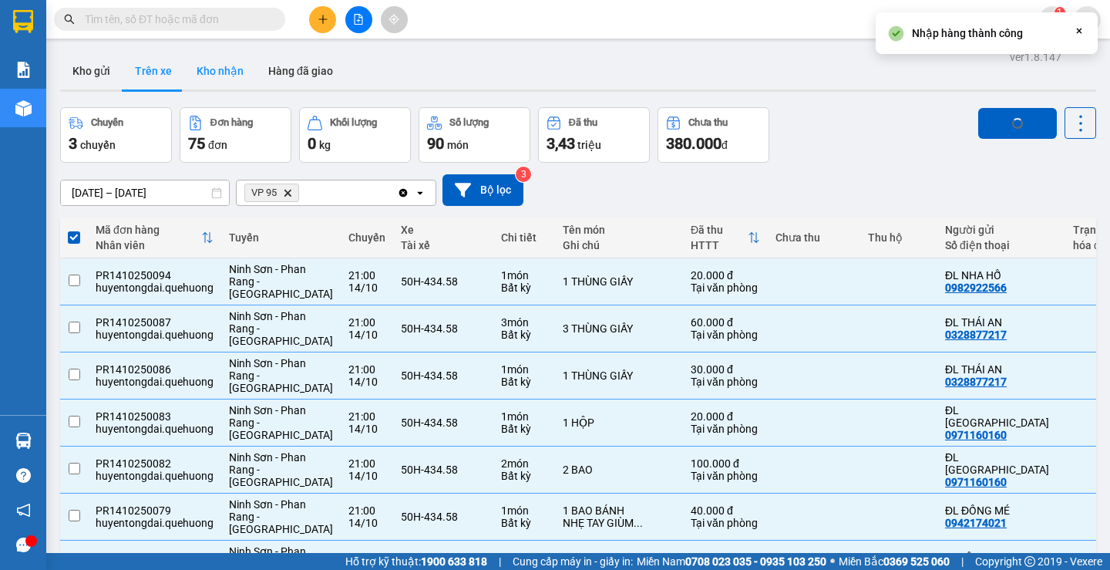
checkbox input "false"
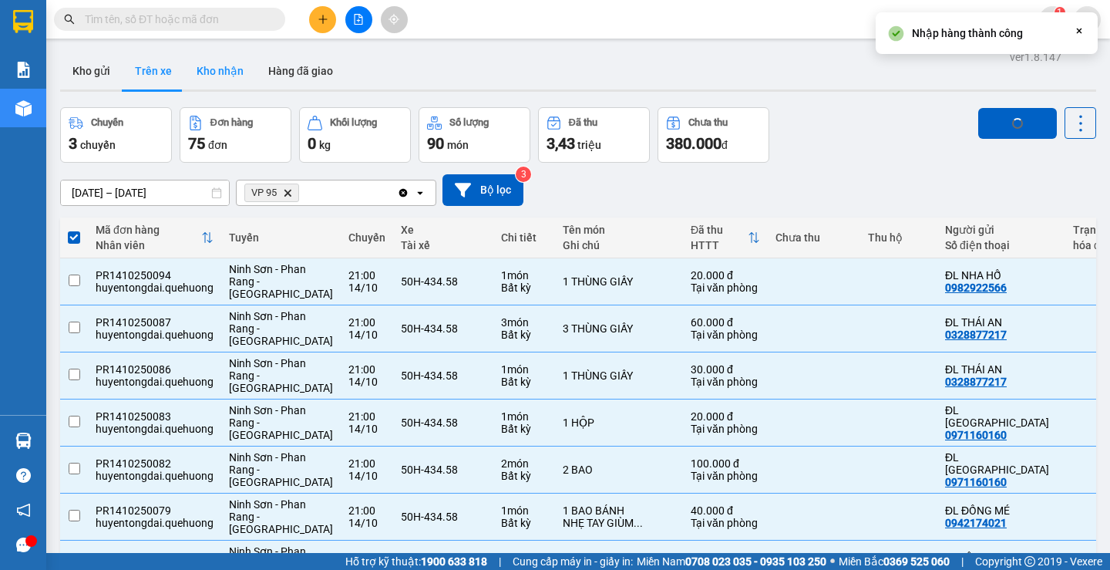
checkbox input "false"
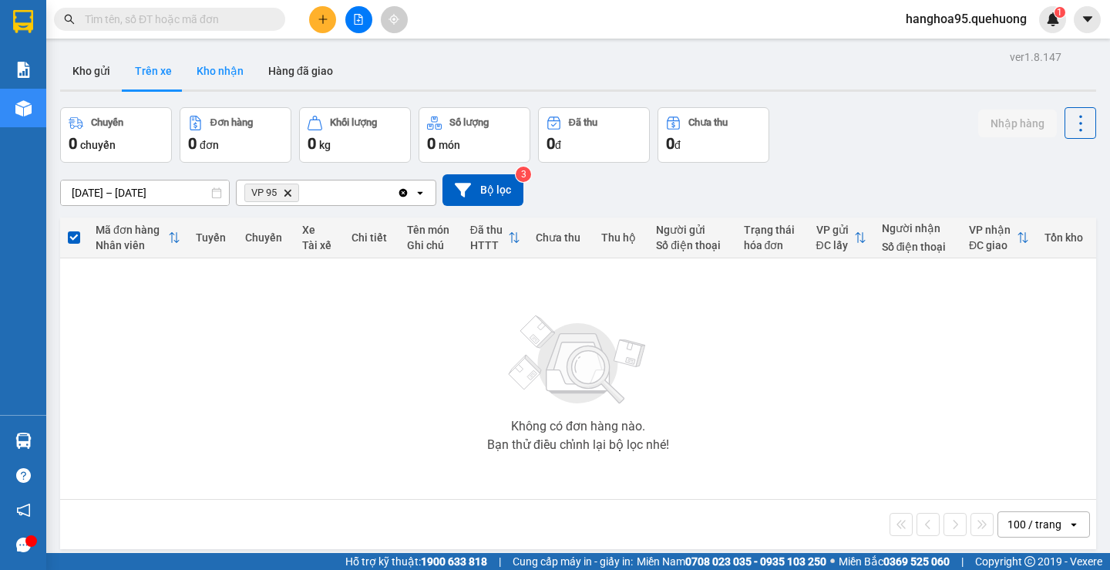
click at [221, 79] on button "Kho nhận" at bounding box center [220, 70] width 72 height 37
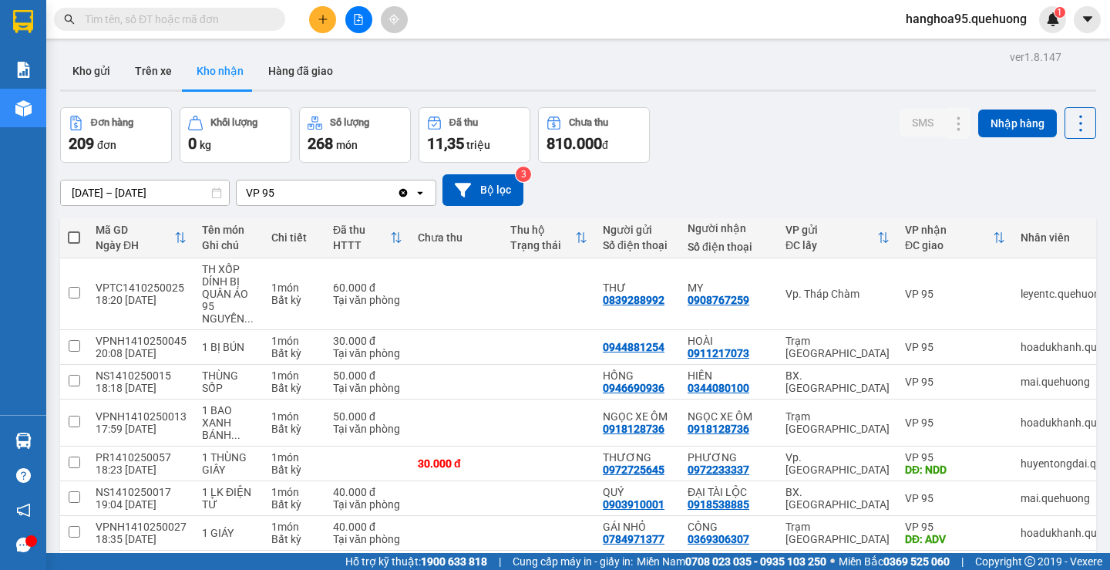
click at [170, 201] on div "ver 1.8.147 Kho gửi Trên xe Kho nhận Hàng đã giao Đơn hàng 209 đơn Khối lượng 0…" at bounding box center [578, 378] width 1049 height 664
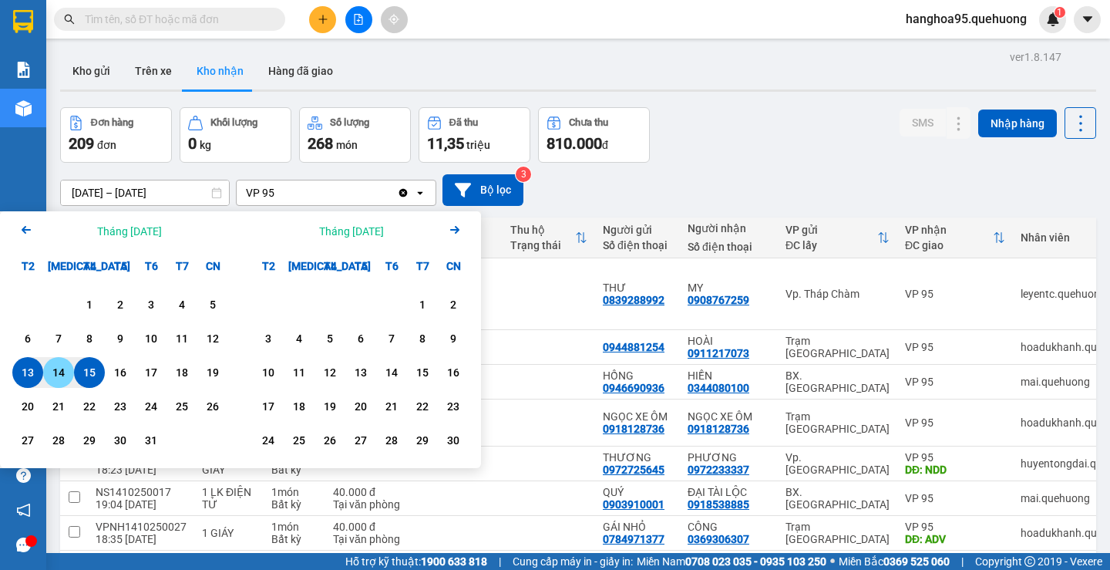
click at [57, 370] on div "14" at bounding box center [59, 372] width 22 height 19
type input "[DATE] – [DATE]"
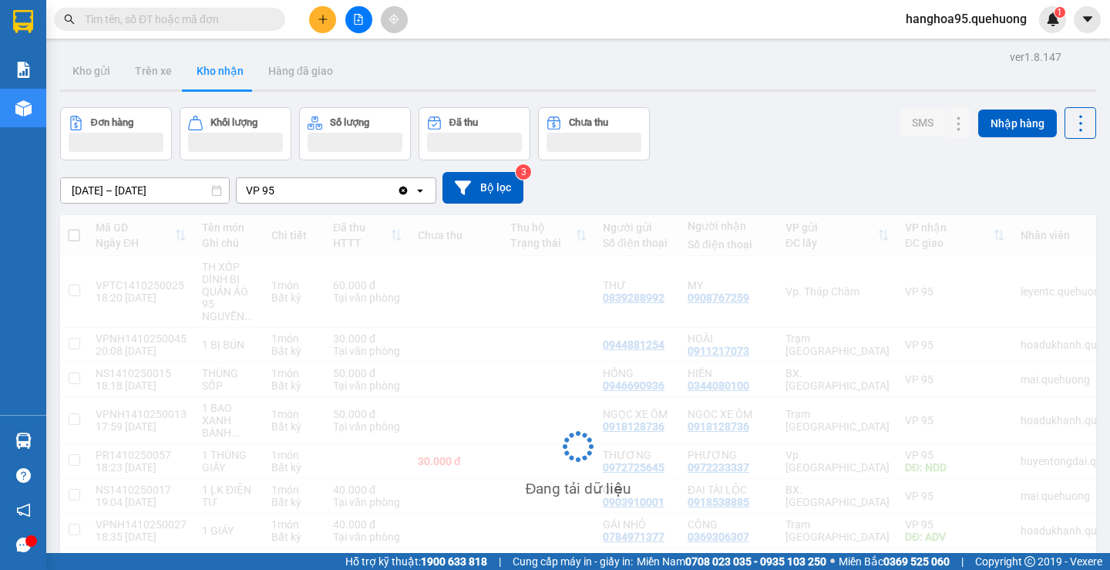
click at [406, 193] on icon "Clear value" at bounding box center [403, 190] width 8 height 8
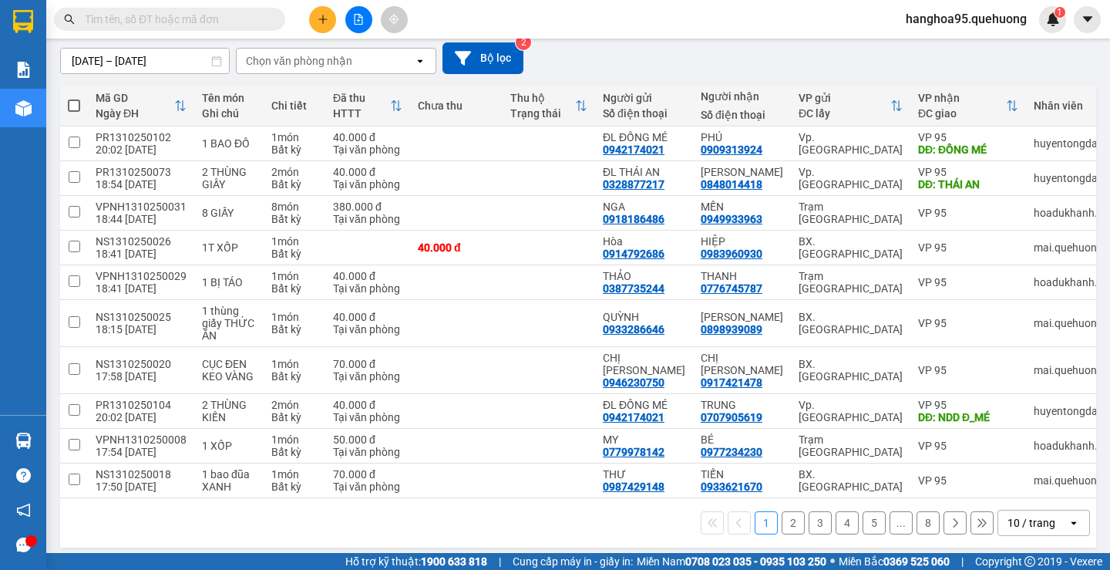
scroll to position [134, 0]
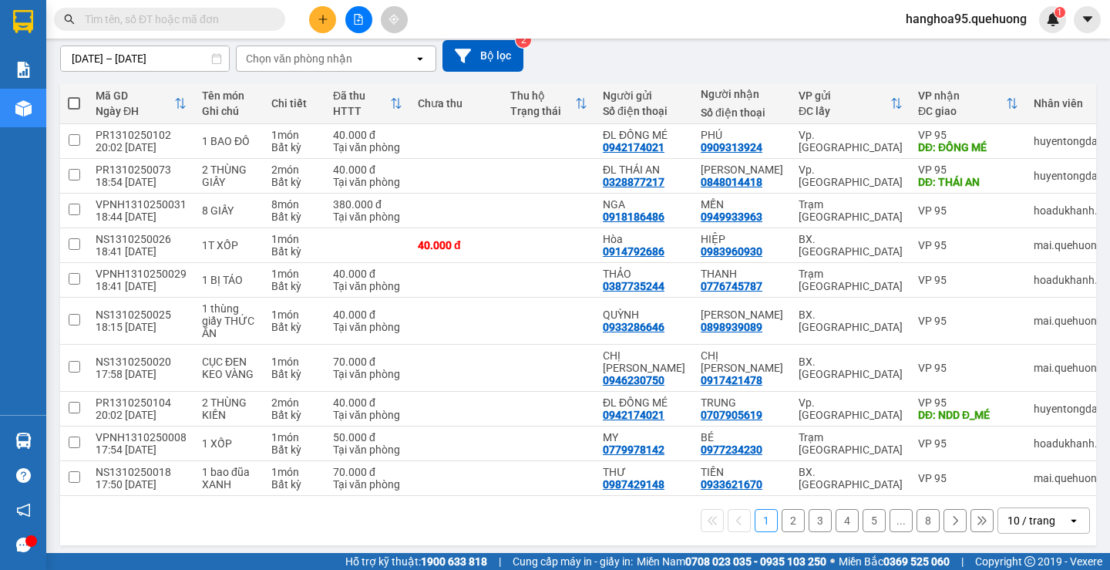
click at [1068, 525] on div "open" at bounding box center [1079, 520] width 22 height 25
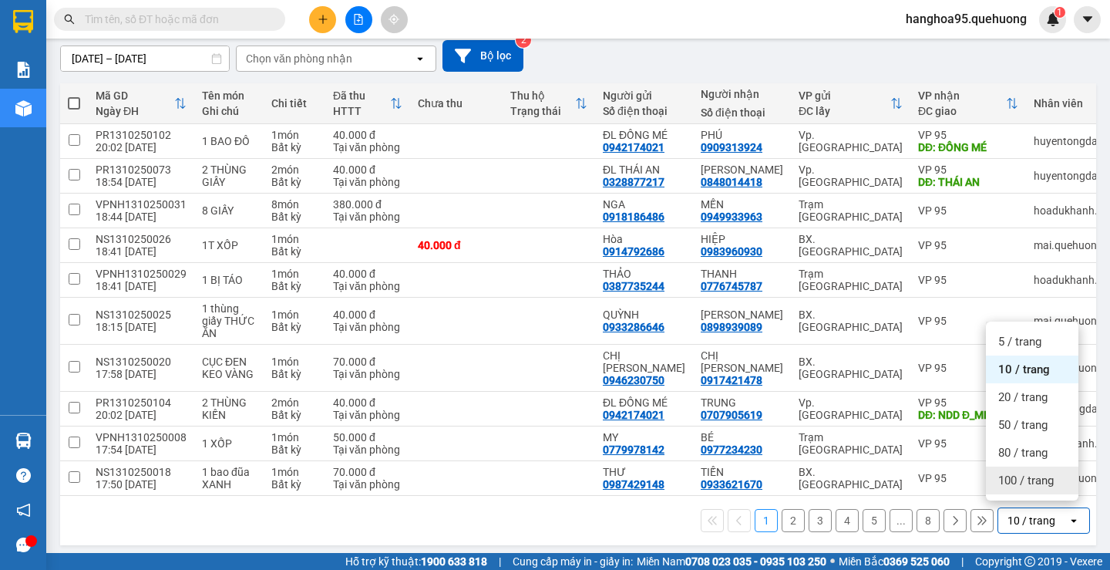
click at [1035, 480] on span "100 / trang" at bounding box center [1027, 480] width 56 height 15
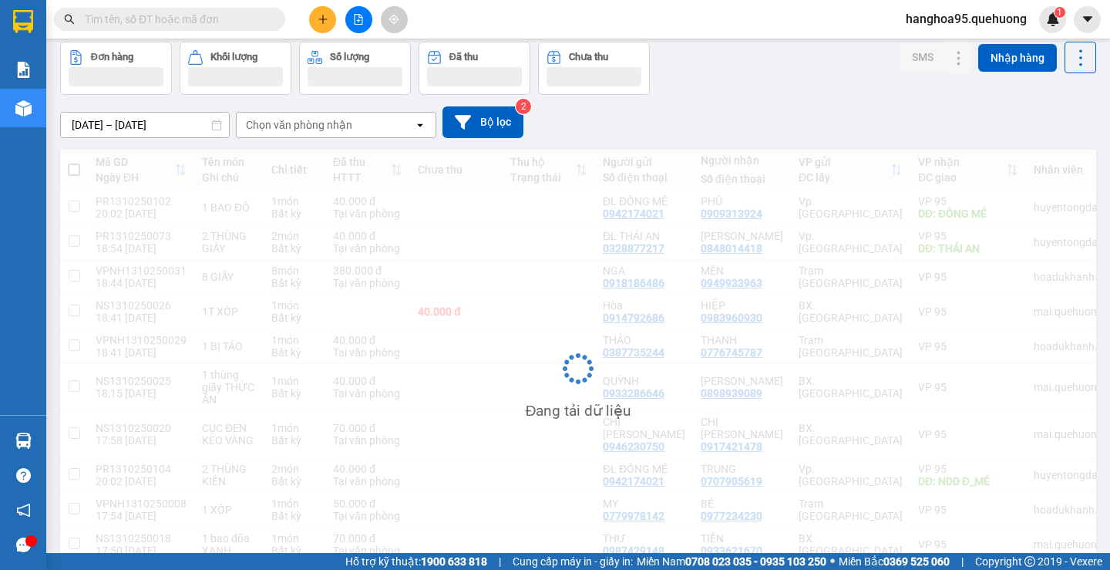
scroll to position [0, 0]
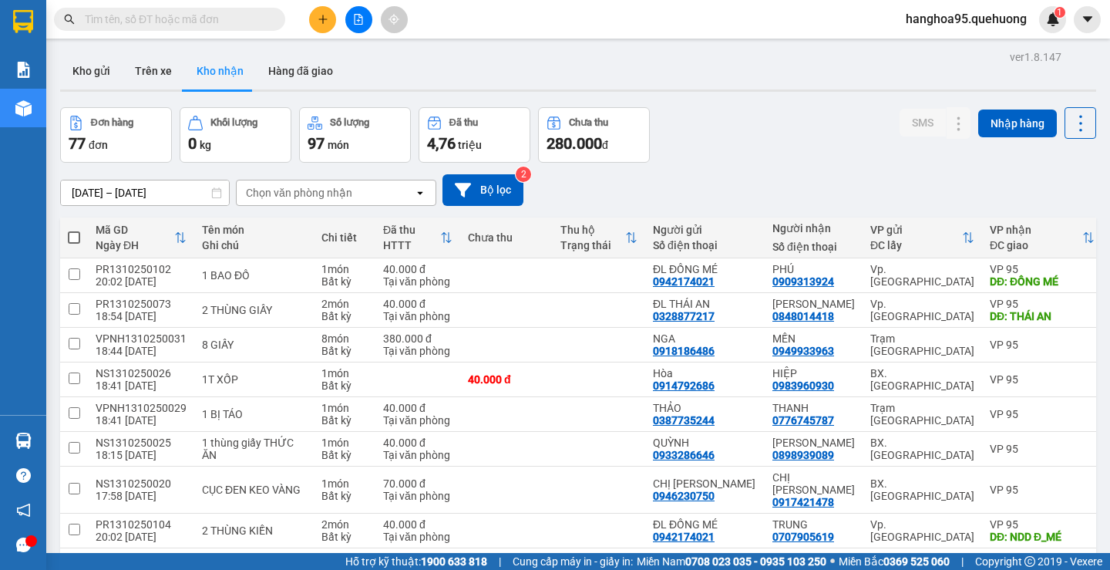
click at [76, 238] on span at bounding box center [74, 237] width 12 height 12
click at [74, 230] on input "checkbox" at bounding box center [74, 230] width 0 height 0
checkbox input "true"
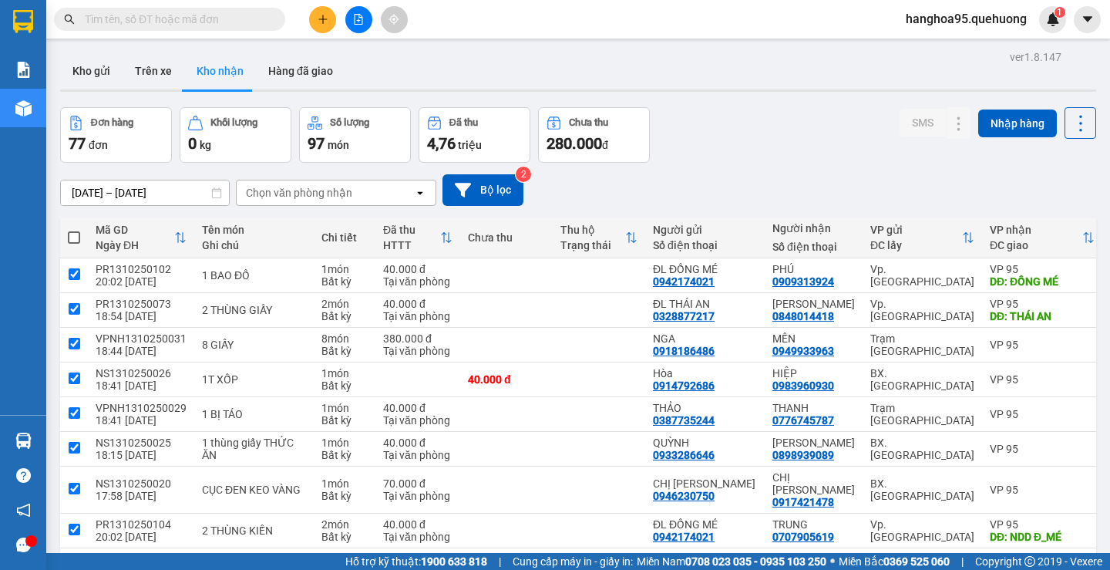
checkbox input "true"
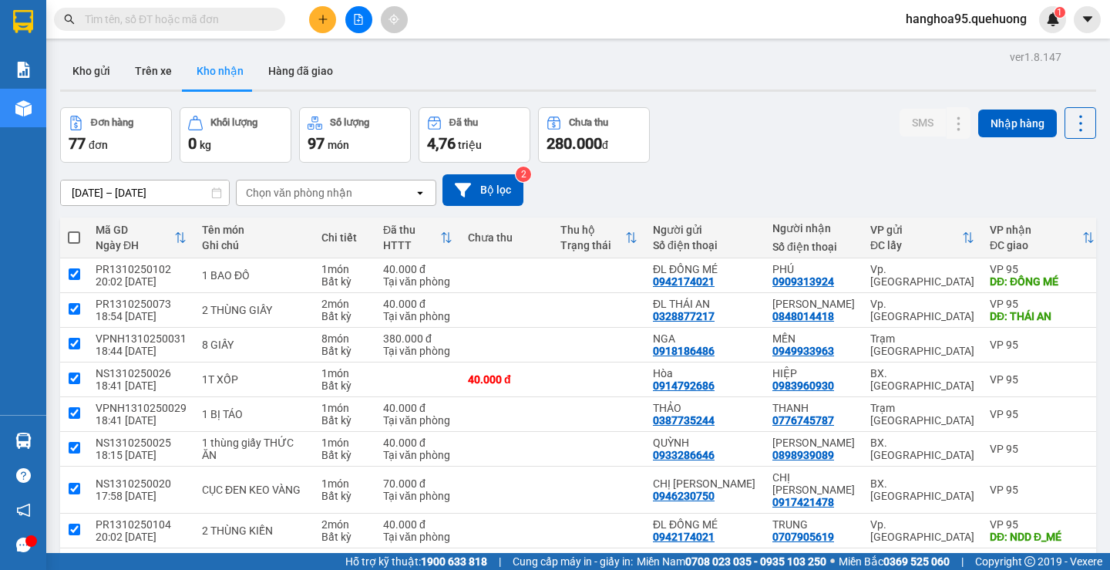
checkbox input "true"
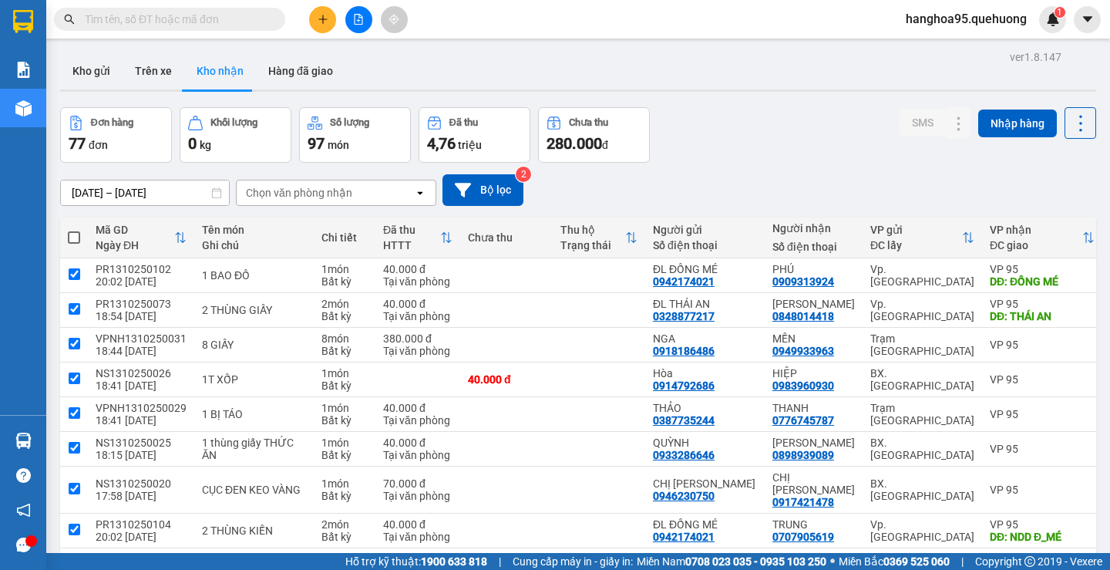
checkbox input "true"
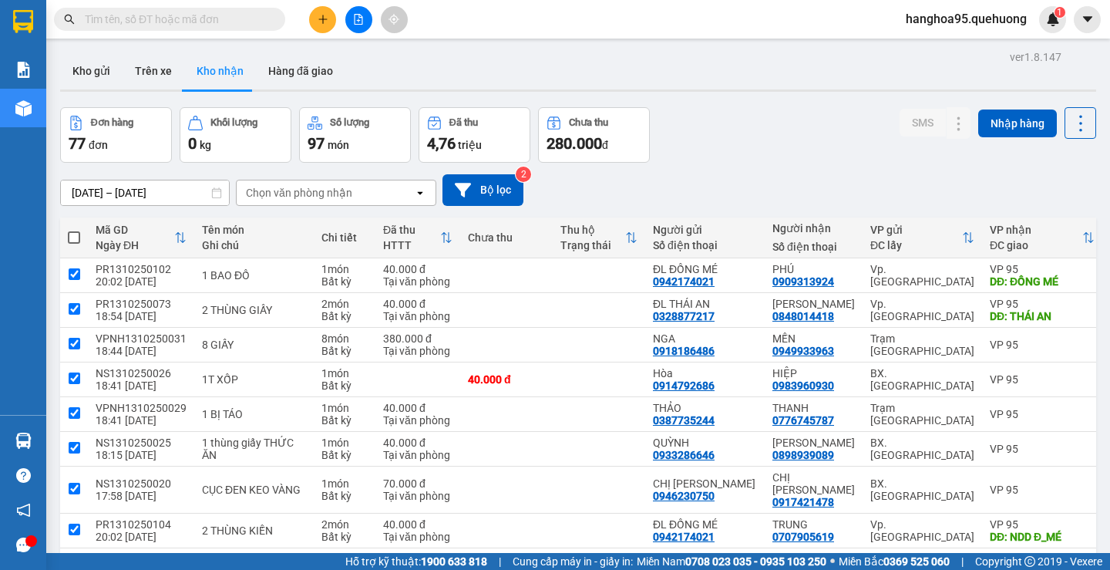
checkbox input "true"
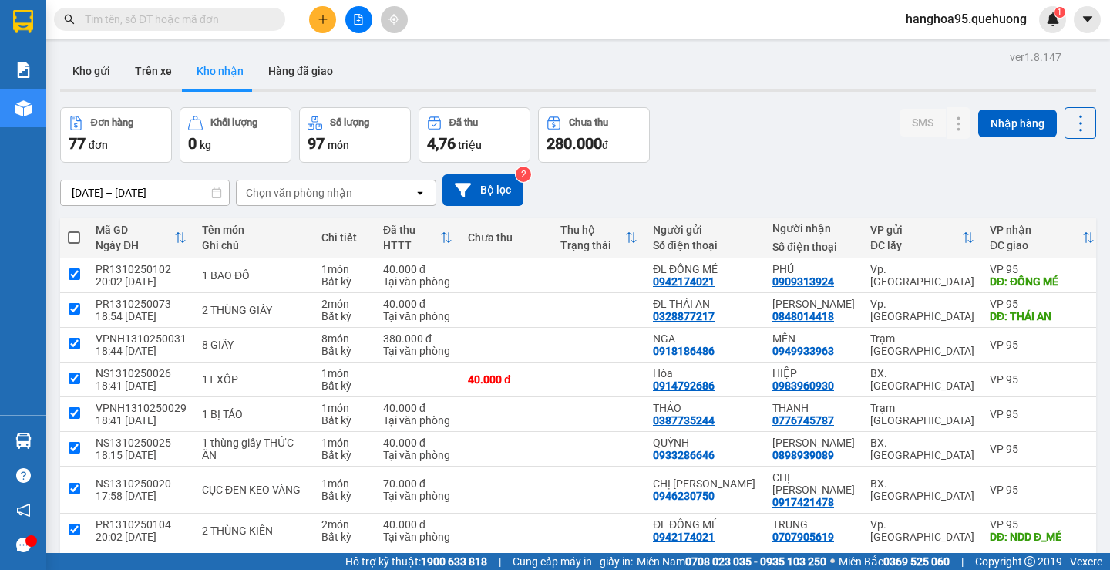
checkbox input "true"
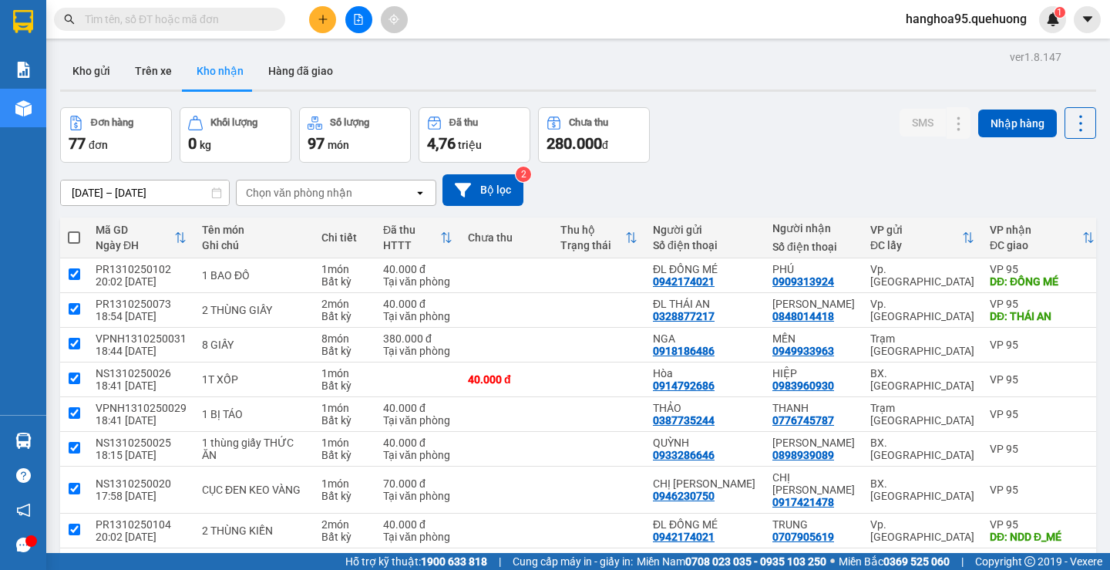
checkbox input "true"
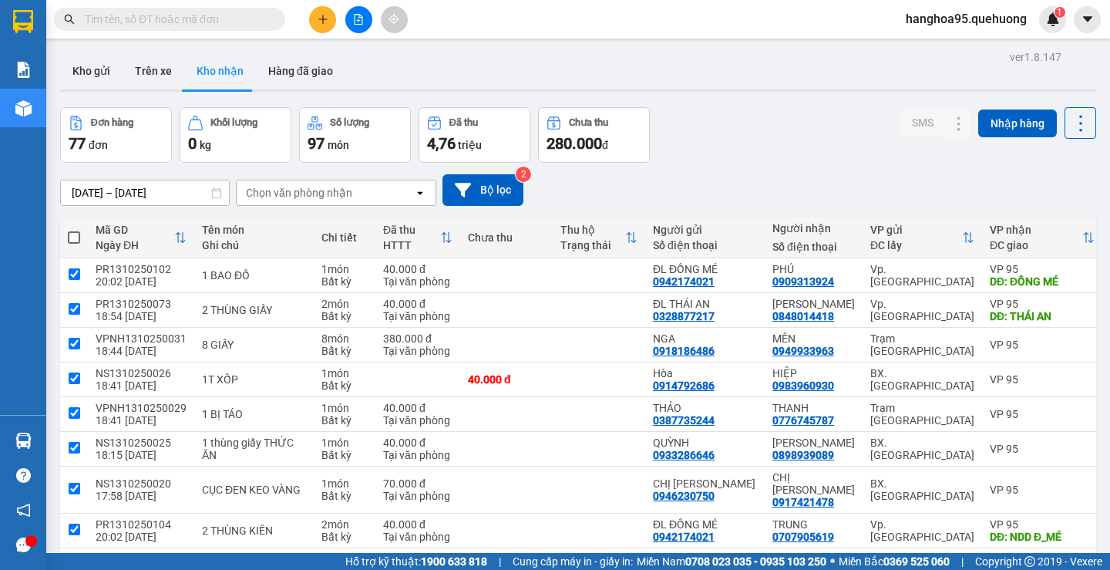
checkbox input "true"
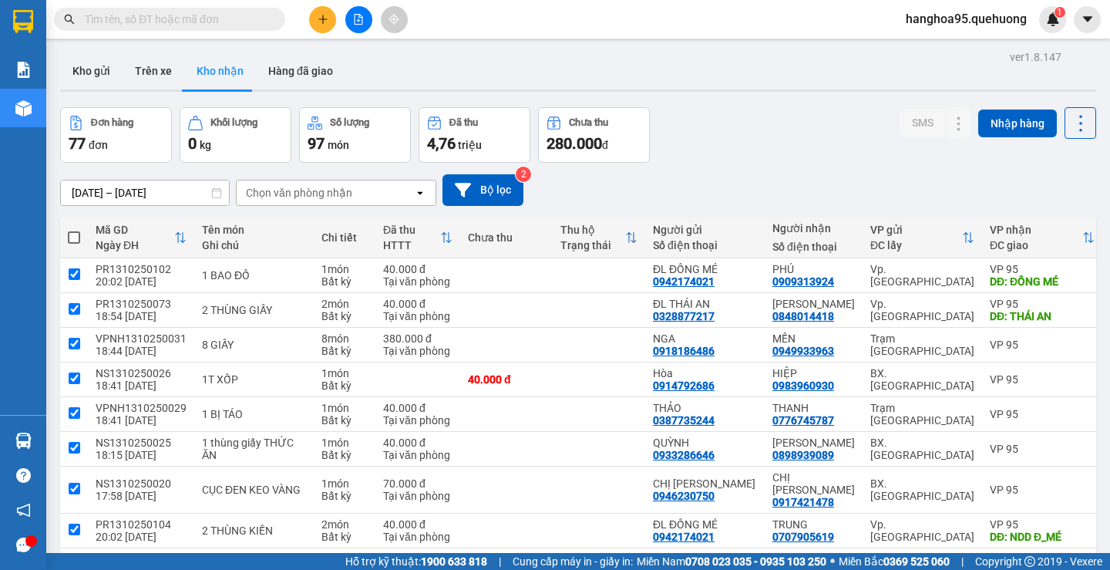
checkbox input "true"
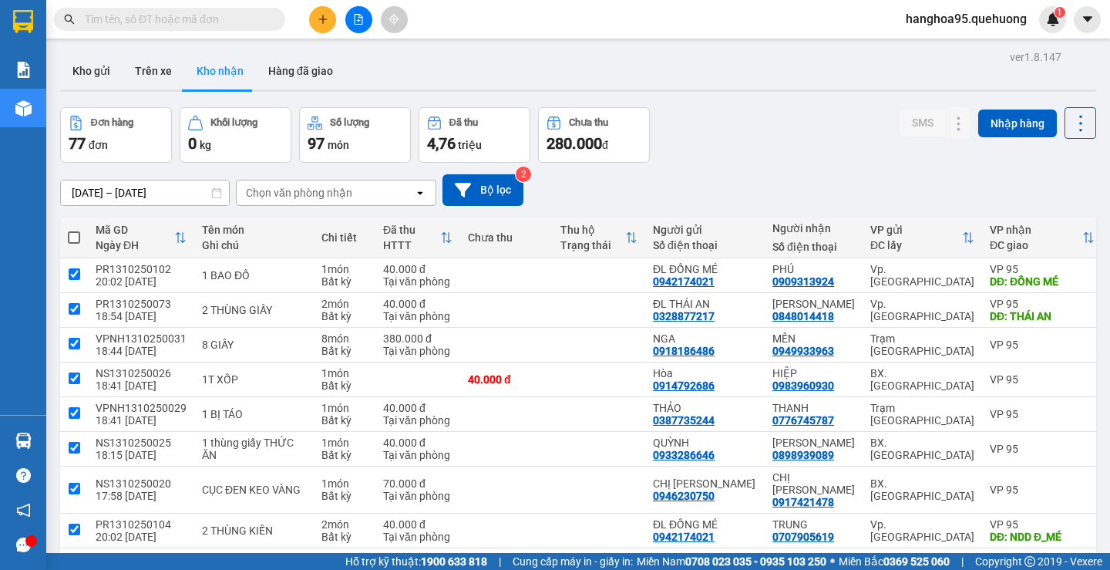
checkbox input "true"
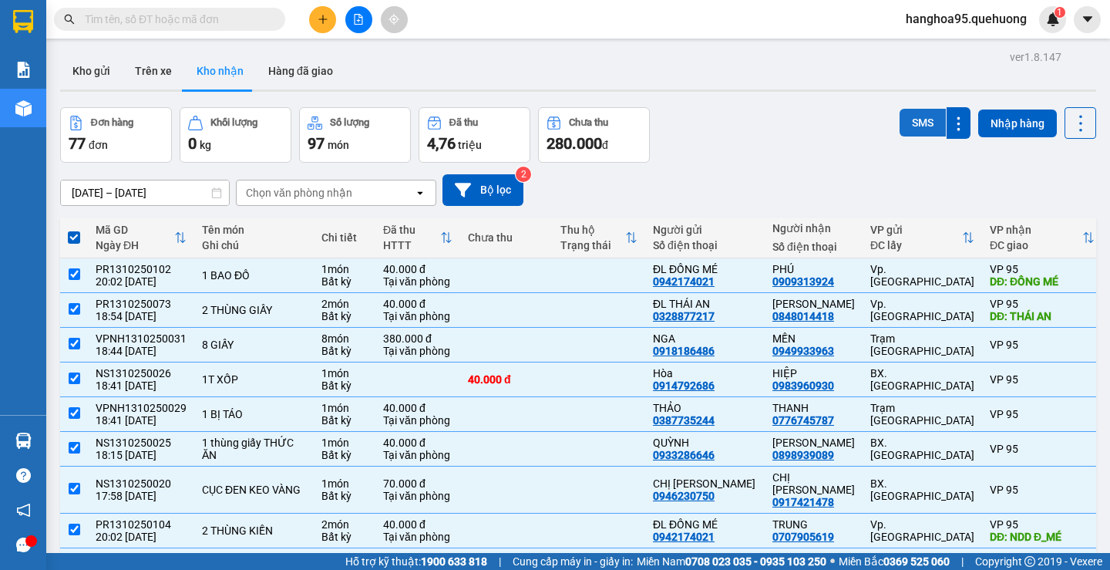
click at [907, 118] on button "SMS" at bounding box center [923, 123] width 46 height 28
click at [1062, 22] on div "1" at bounding box center [1053, 19] width 27 height 27
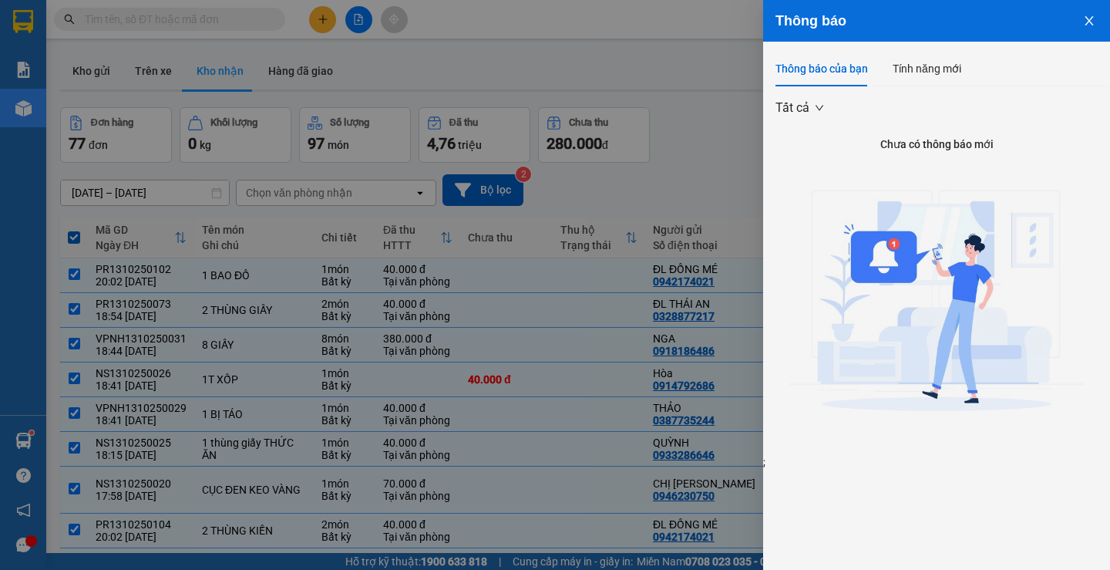
drag, startPoint x: 1097, startPoint y: 20, endPoint x: 1077, endPoint y: 38, distance: 26.8
click at [1096, 21] on button "Close" at bounding box center [1090, 19] width 42 height 39
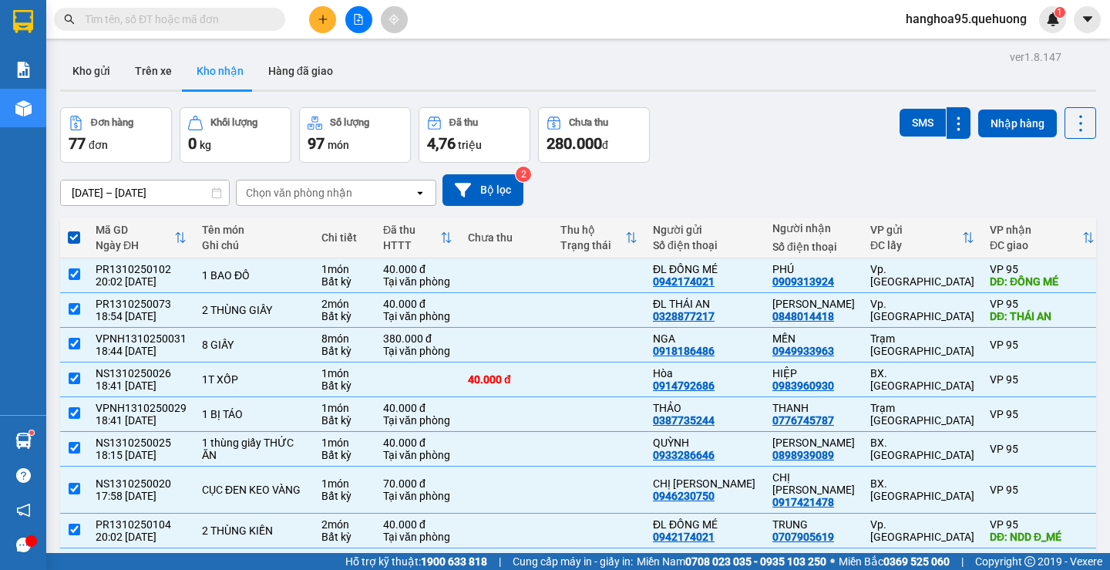
click at [1036, 177] on div "[DATE] – [DATE] Press the down arrow key to interact with the calendar and sele…" at bounding box center [578, 190] width 1036 height 32
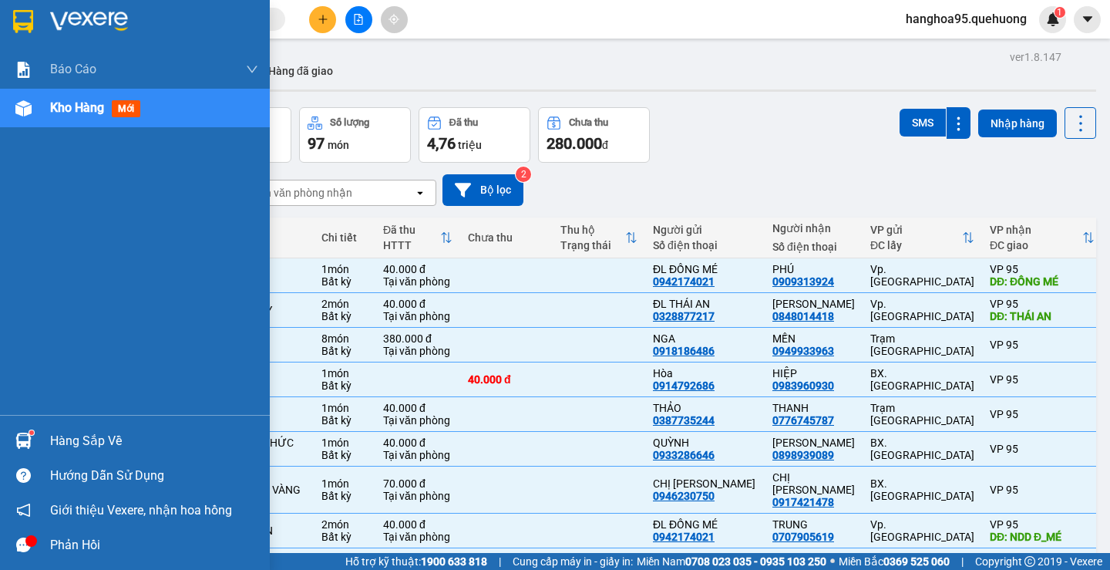
click at [83, 114] on span "Kho hàng" at bounding box center [77, 107] width 54 height 15
